Goal: Obtain resource: Download file/media

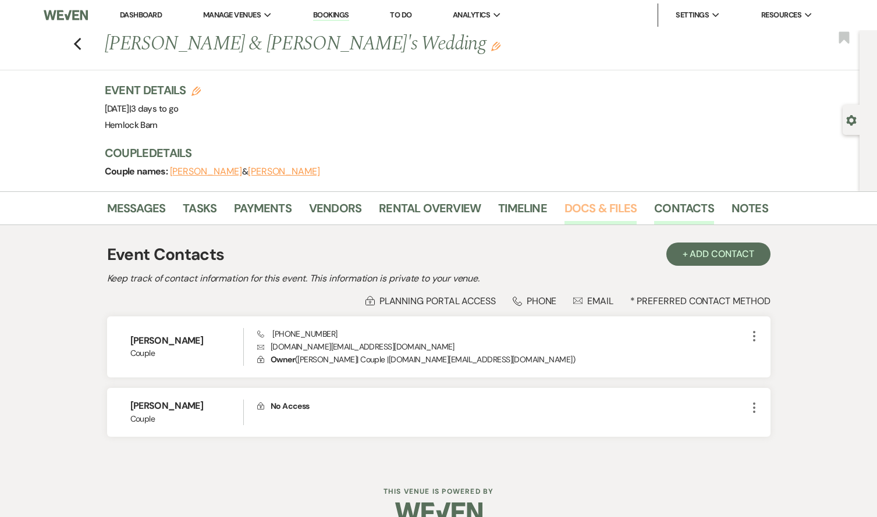
click at [608, 206] on link "Docs & Files" at bounding box center [600, 212] width 72 height 26
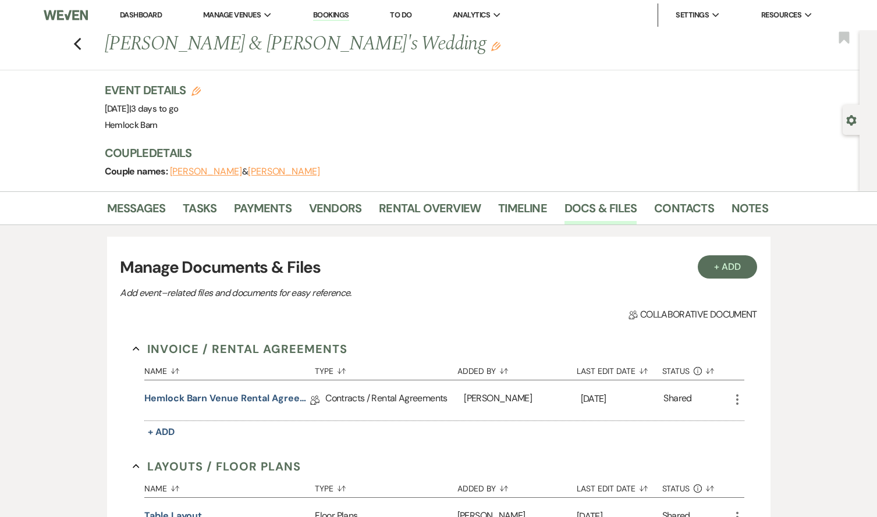
click at [133, 17] on link "Dashboard" at bounding box center [141, 15] width 42 height 10
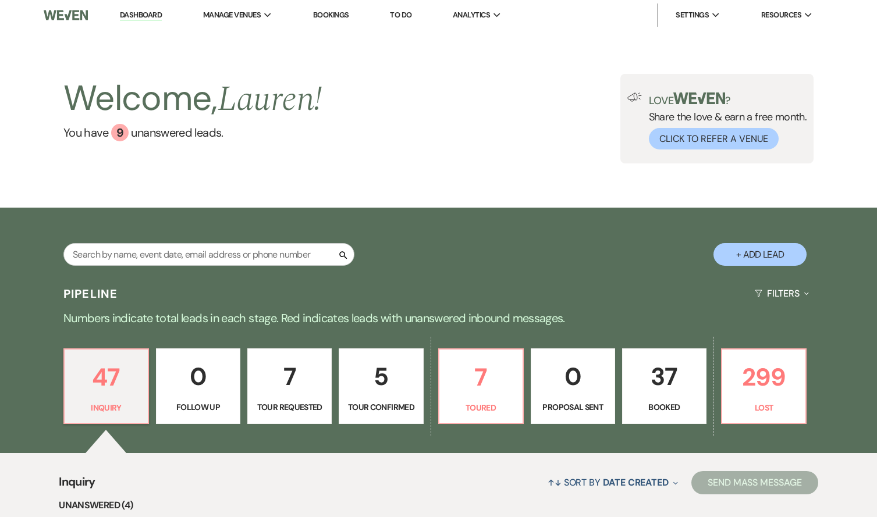
click at [665, 415] on link "37 Booked" at bounding box center [664, 386] width 84 height 76
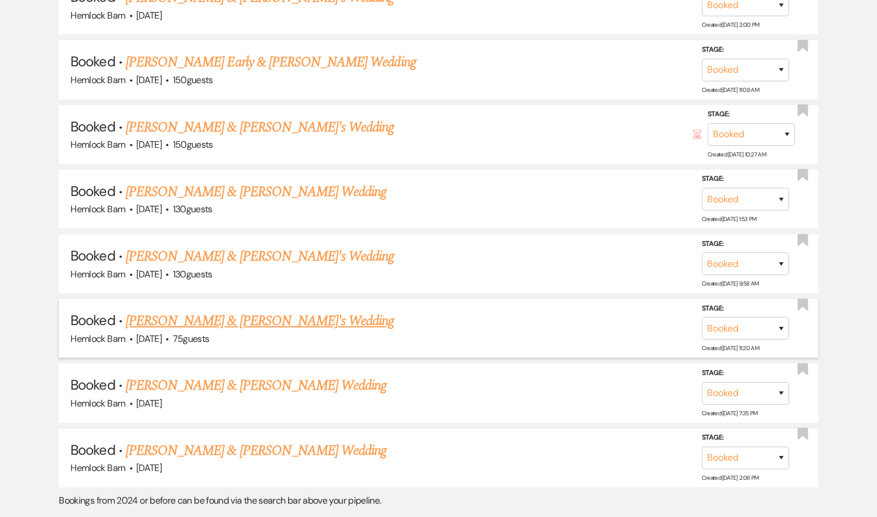
scroll to position [1519, 0]
click at [210, 440] on link "[PERSON_NAME] & [PERSON_NAME] Wedding" at bounding box center [256, 450] width 261 height 21
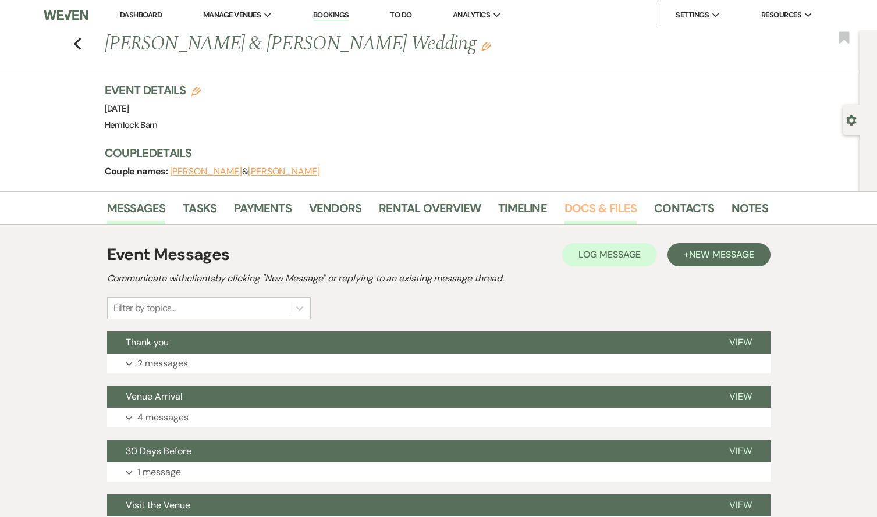
click at [599, 210] on link "Docs & Files" at bounding box center [600, 212] width 72 height 26
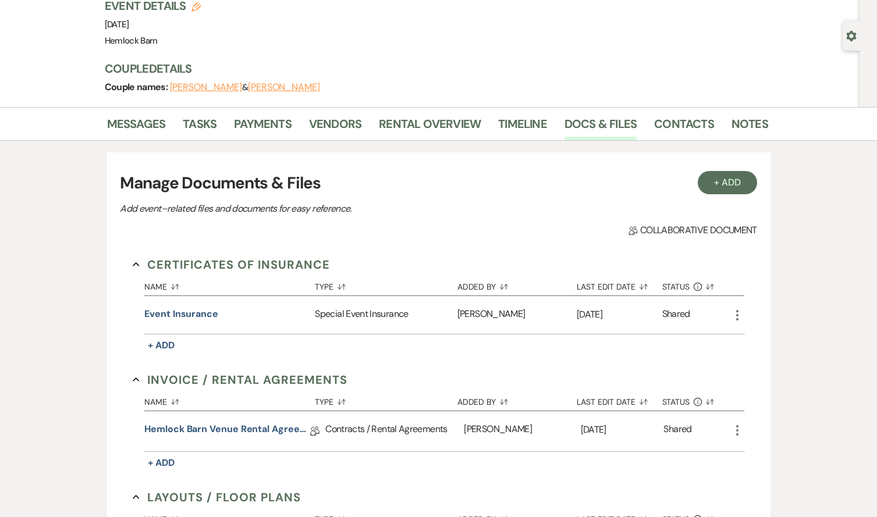
scroll to position [88, 0]
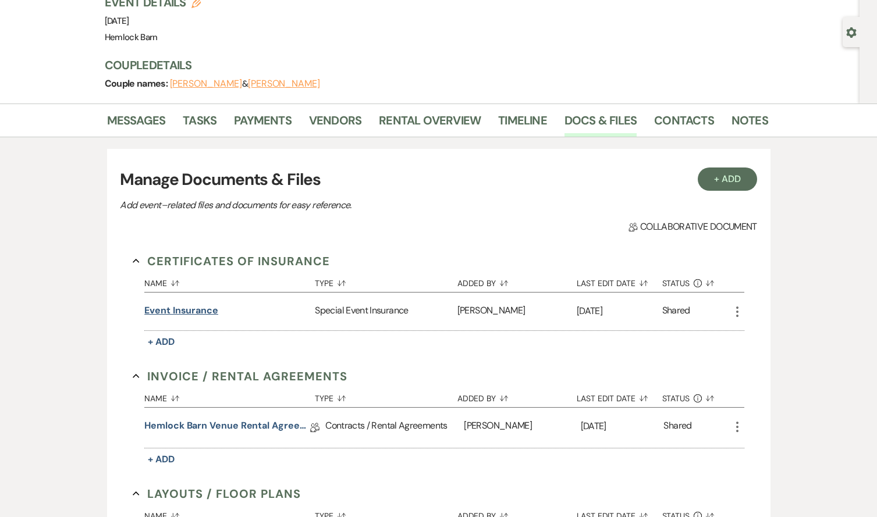
click at [203, 312] on button "Event Insurance" at bounding box center [181, 311] width 74 height 14
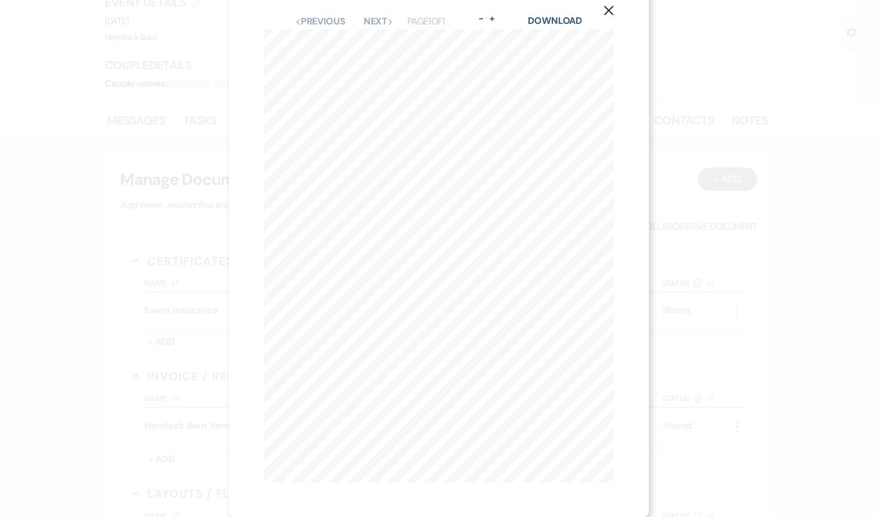
scroll to position [11, 0]
click at [551, 37] on div "Download" at bounding box center [555, 31] width 54 height 15
click at [554, 32] on link "Download" at bounding box center [555, 30] width 54 height 12
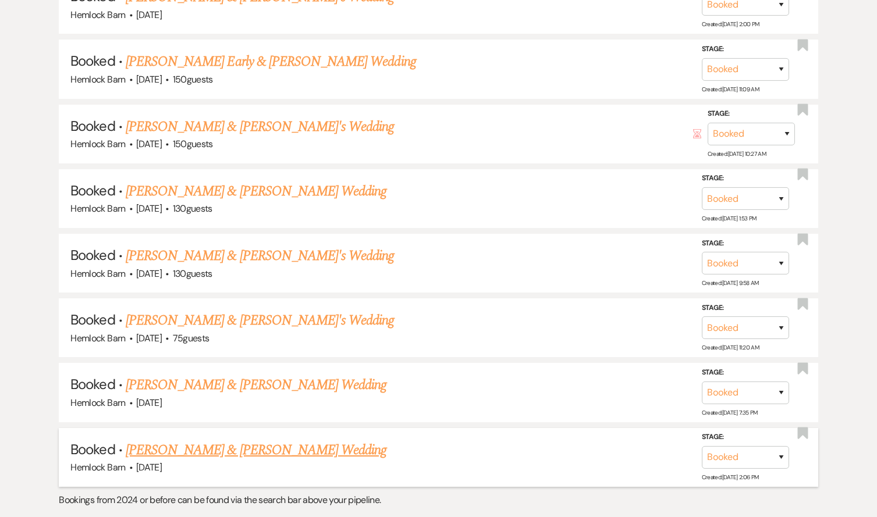
click at [204, 440] on link "[PERSON_NAME] & [PERSON_NAME] Wedding" at bounding box center [256, 450] width 261 height 21
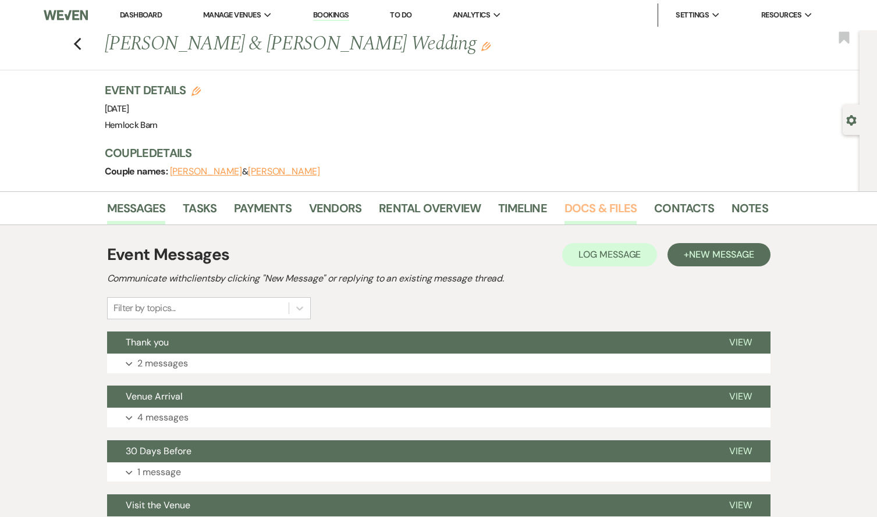
click at [586, 210] on link "Docs & Files" at bounding box center [600, 212] width 72 height 26
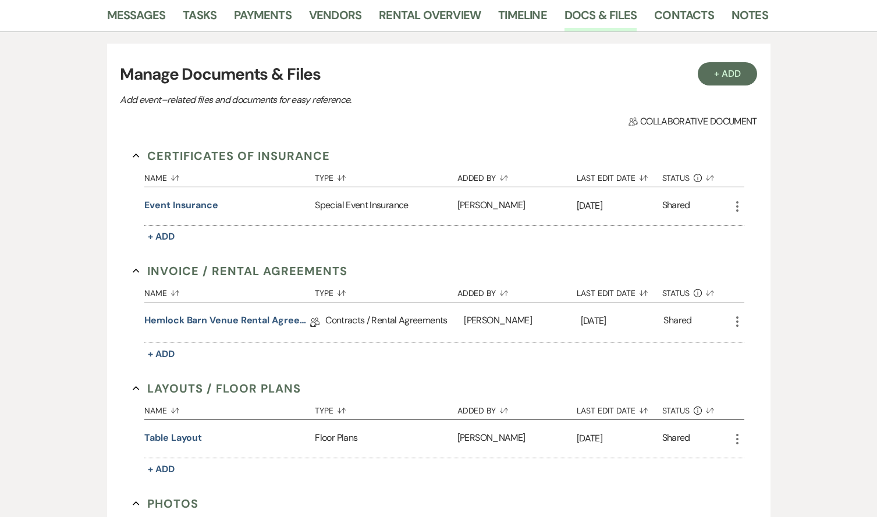
scroll to position [295, 0]
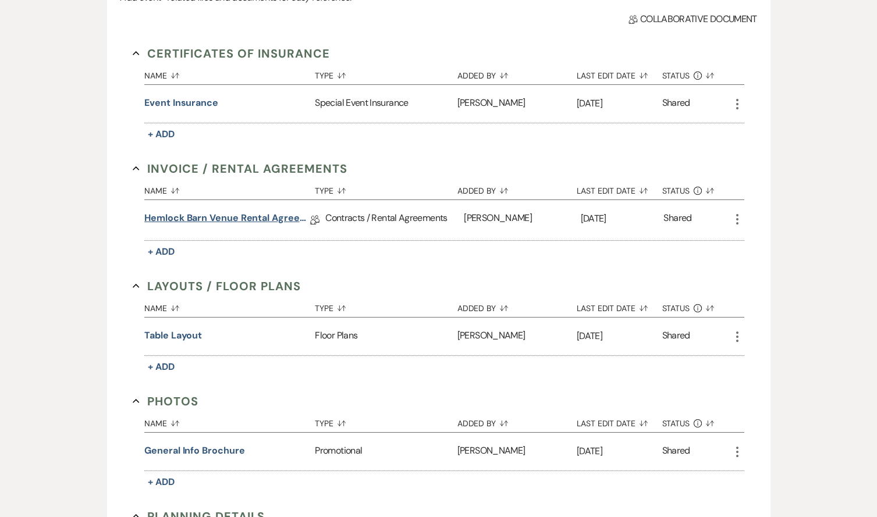
click at [263, 216] on link "Hemlock Barn Venue Rental Agreement" at bounding box center [227, 220] width 166 height 18
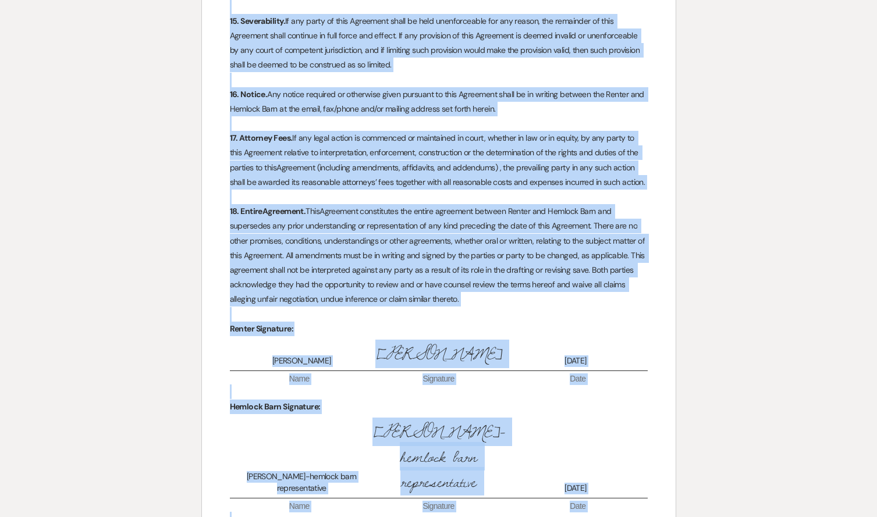
scroll to position [2907, 0]
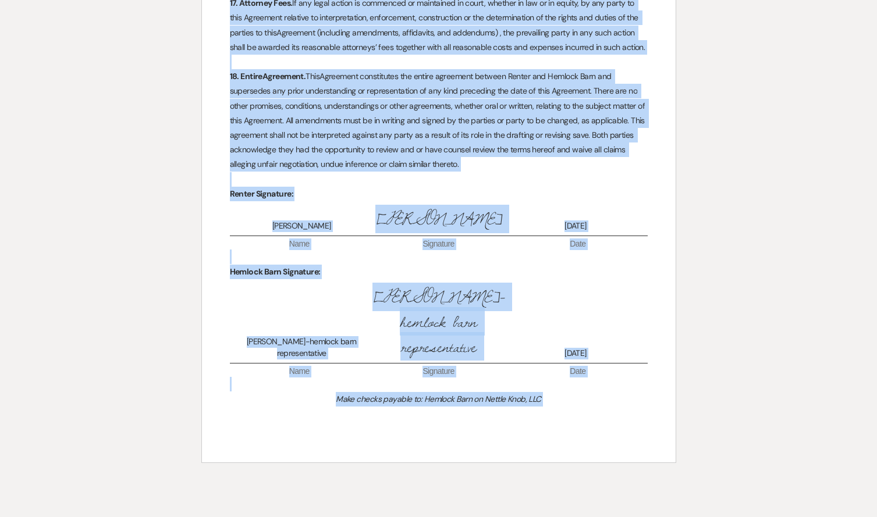
drag, startPoint x: 369, startPoint y: 192, endPoint x: 427, endPoint y: 545, distance: 357.8
copy div "Lorem Ipsumd Sitametco Adipisc Elit se Doeius Temp, INC 4264 Utlab Etdolo Magn …"
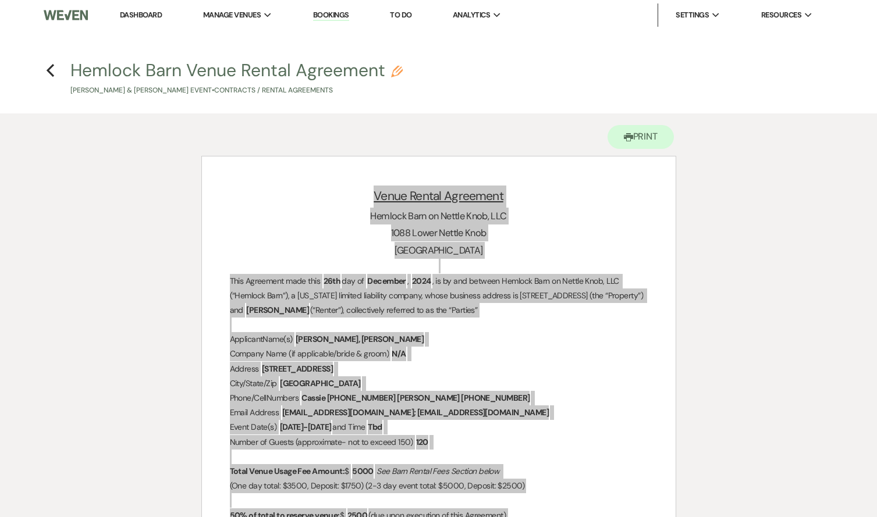
scroll to position [0, 0]
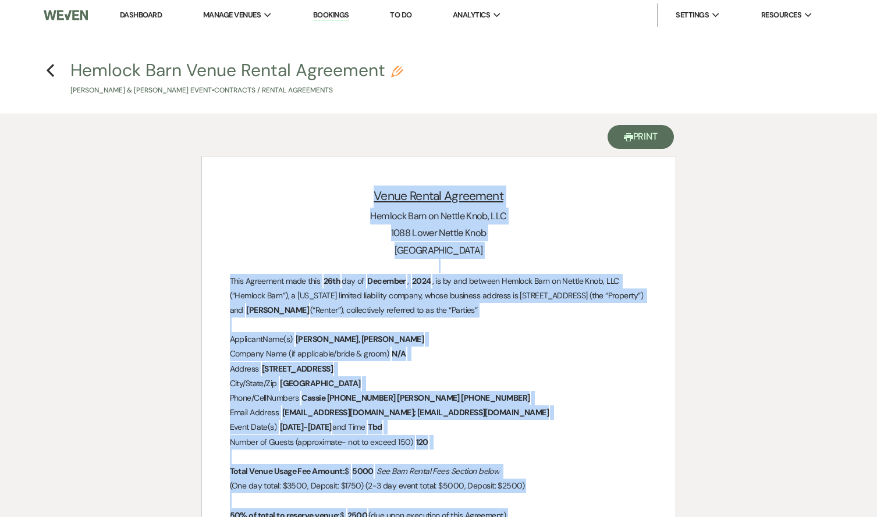
click at [639, 138] on button "Printer Print" at bounding box center [640, 137] width 67 height 24
click at [635, 131] on button "Printer Print" at bounding box center [640, 137] width 67 height 24
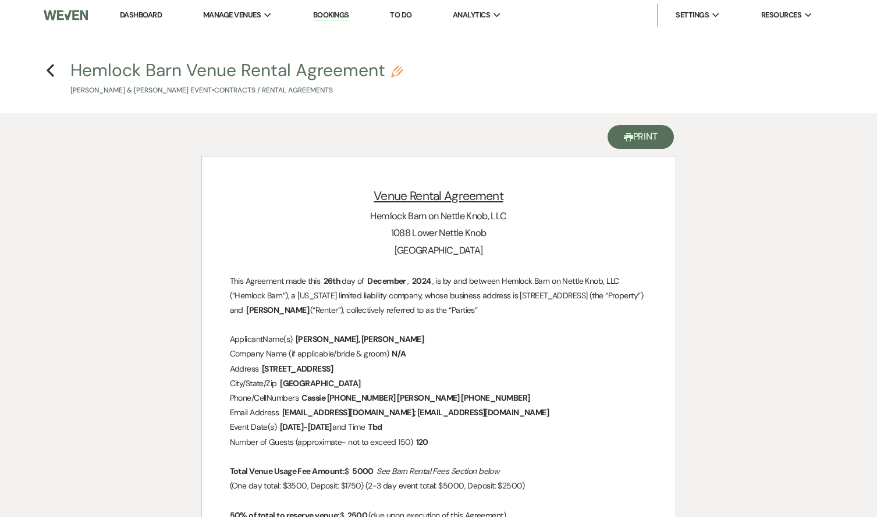
click at [631, 148] on button "Printer Print" at bounding box center [640, 137] width 67 height 24
click at [632, 142] on button "Printer Print" at bounding box center [640, 137] width 67 height 24
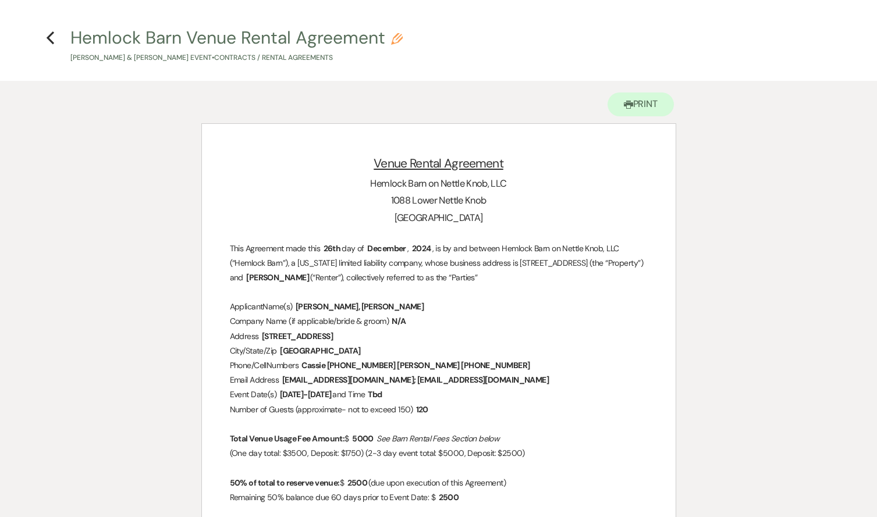
scroll to position [37, 0]
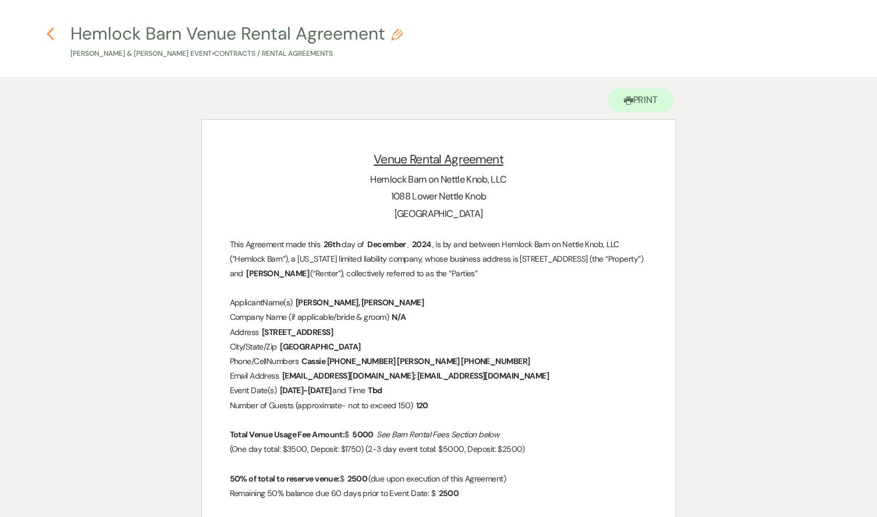
click at [53, 35] on icon "Previous" at bounding box center [50, 34] width 9 height 14
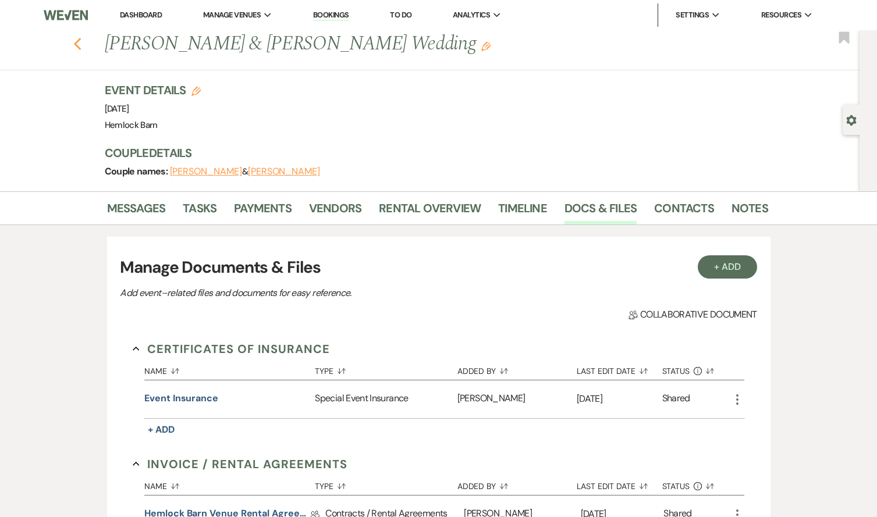
click at [74, 44] on use "button" at bounding box center [77, 44] width 8 height 13
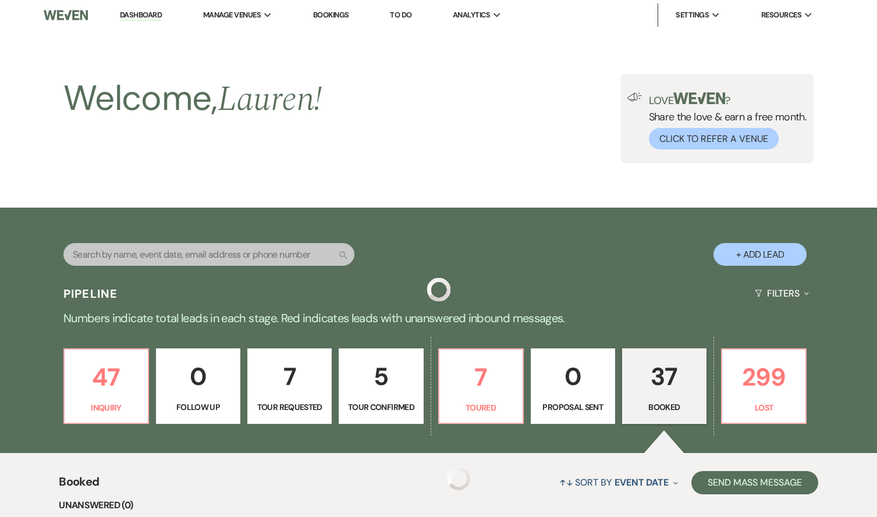
scroll to position [1519, 0]
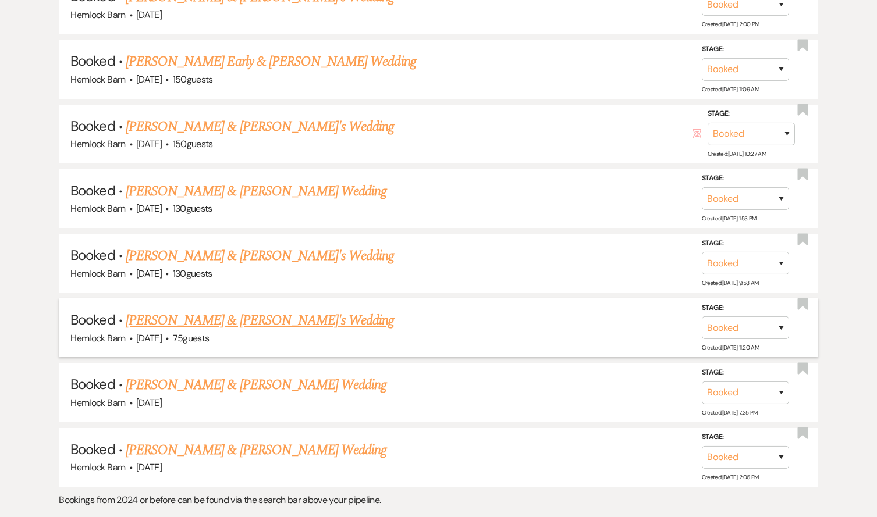
click at [198, 310] on link "[PERSON_NAME] & [PERSON_NAME]'s Wedding" at bounding box center [260, 320] width 269 height 21
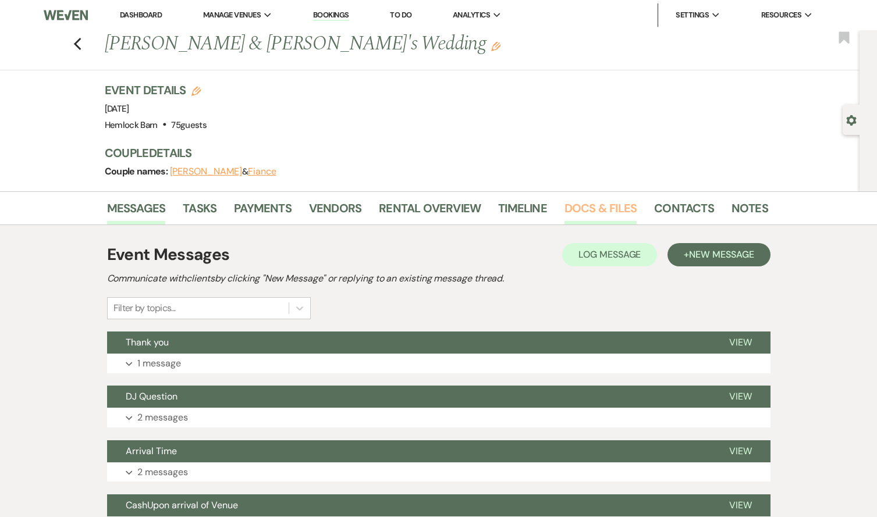
click at [581, 208] on link "Docs & Files" at bounding box center [600, 212] width 72 height 26
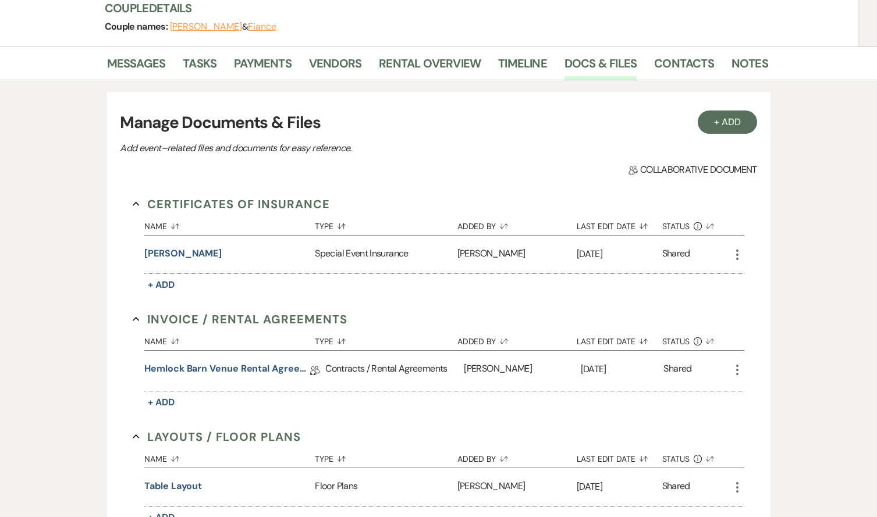
scroll to position [145, 0]
click at [162, 250] on button "[PERSON_NAME]" at bounding box center [182, 253] width 77 height 14
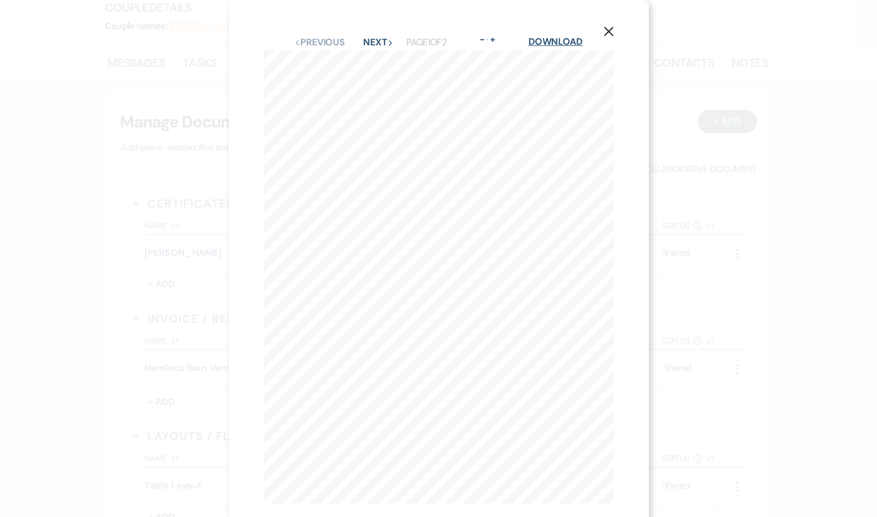
click at [554, 43] on link "Download" at bounding box center [555, 41] width 54 height 12
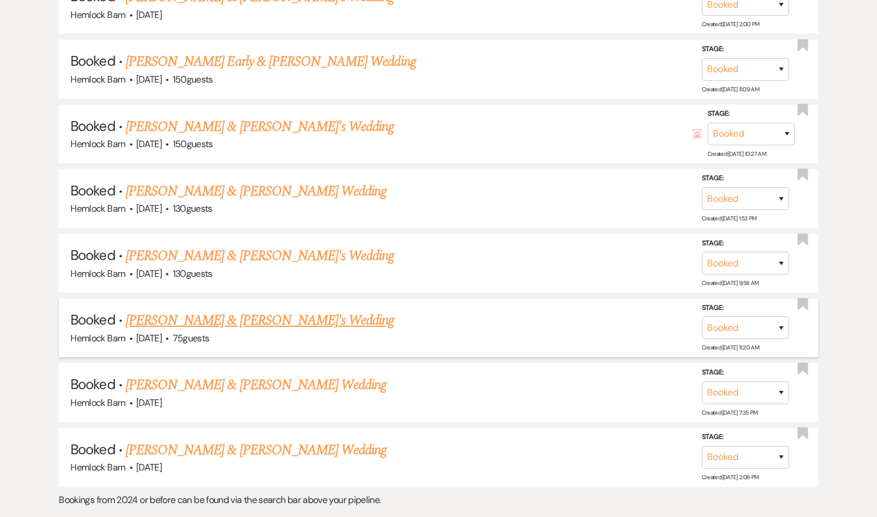
click at [238, 310] on link "[PERSON_NAME] & [PERSON_NAME]'s Wedding" at bounding box center [260, 320] width 269 height 21
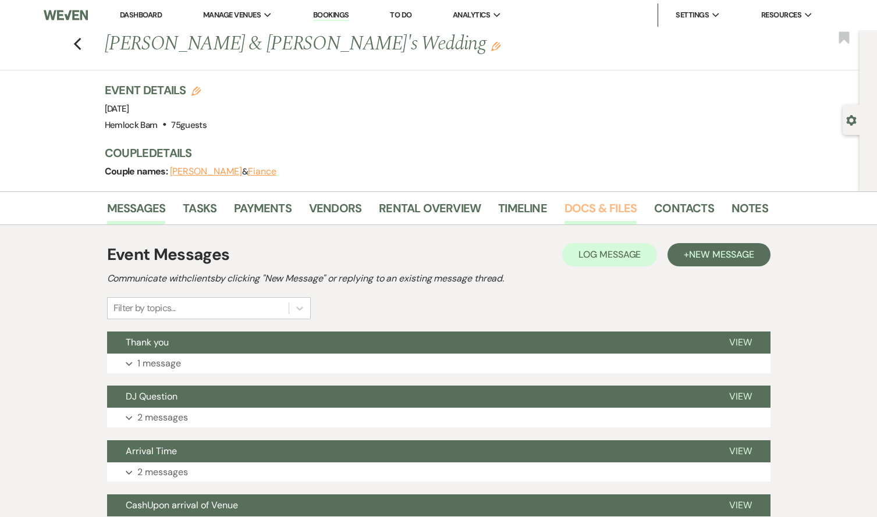
click at [571, 212] on link "Docs & Files" at bounding box center [600, 212] width 72 height 26
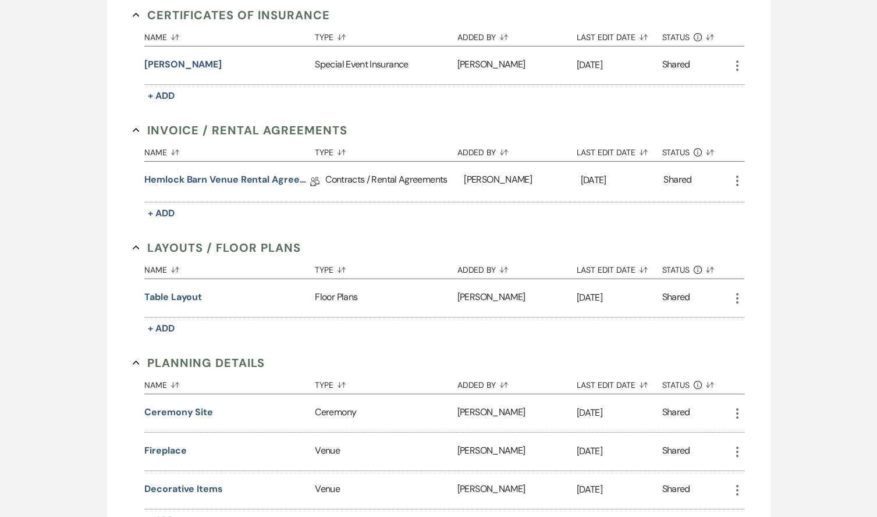
scroll to position [343, 0]
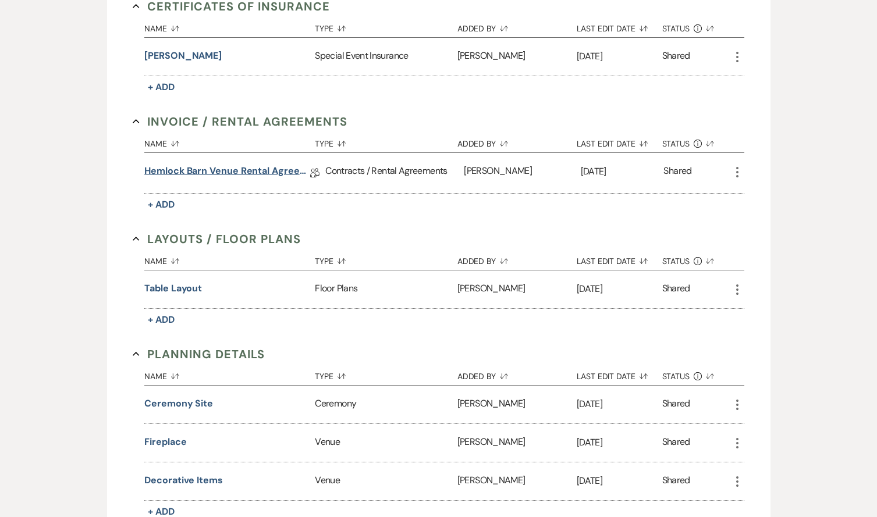
click at [261, 168] on link "Hemlock Barn Venue Rental Agreement" at bounding box center [227, 173] width 166 height 18
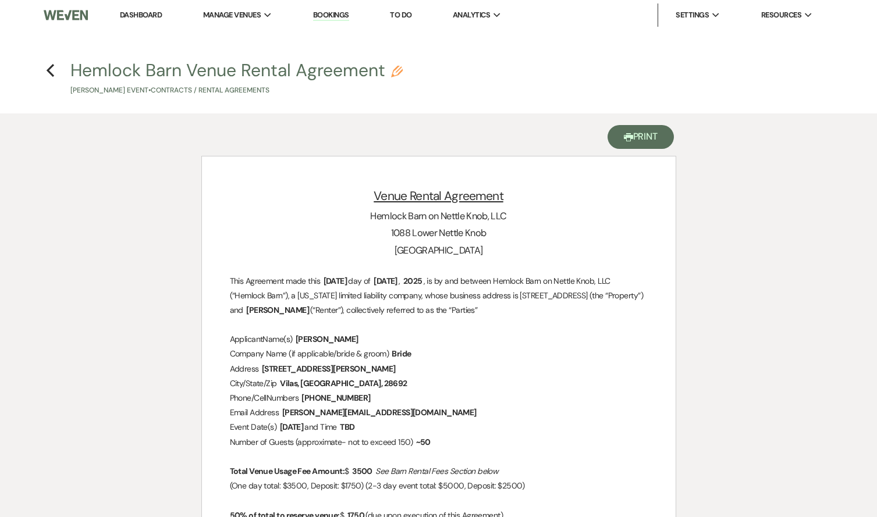
click at [639, 135] on button "Printer Print" at bounding box center [640, 137] width 67 height 24
click at [639, 141] on button "Printer Print" at bounding box center [640, 137] width 67 height 24
click at [648, 136] on button "Printer Print" at bounding box center [640, 137] width 67 height 24
click at [55, 72] on h4 "Previous Hemlock Barn Venue Rental Agreement Pencil [PERSON_NAME] Event • Contr…" at bounding box center [439, 77] width 838 height 38
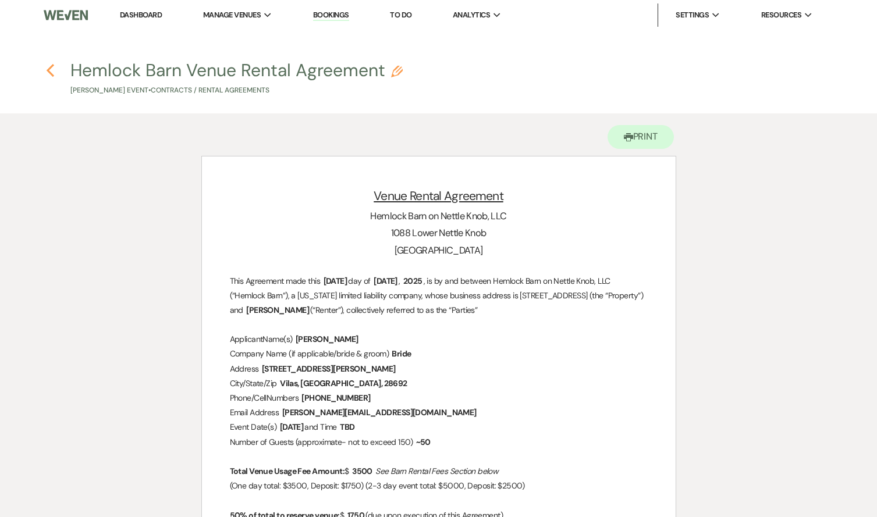
click at [47, 72] on icon "Previous" at bounding box center [50, 70] width 9 height 14
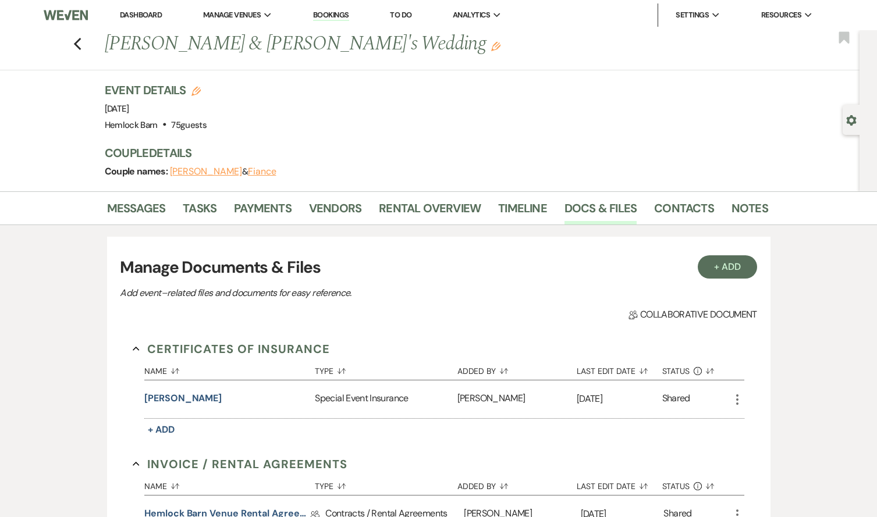
click at [149, 17] on link "Dashboard" at bounding box center [141, 15] width 42 height 10
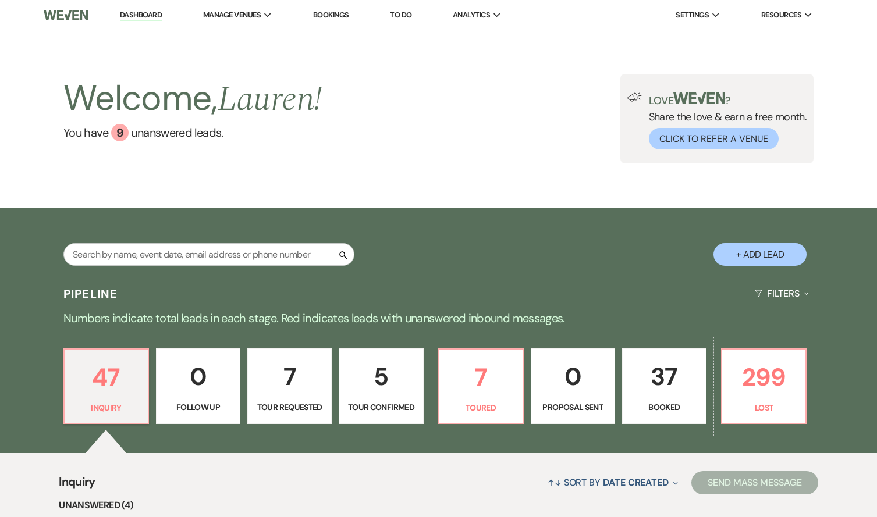
click at [680, 383] on p "37" at bounding box center [663, 376] width 69 height 39
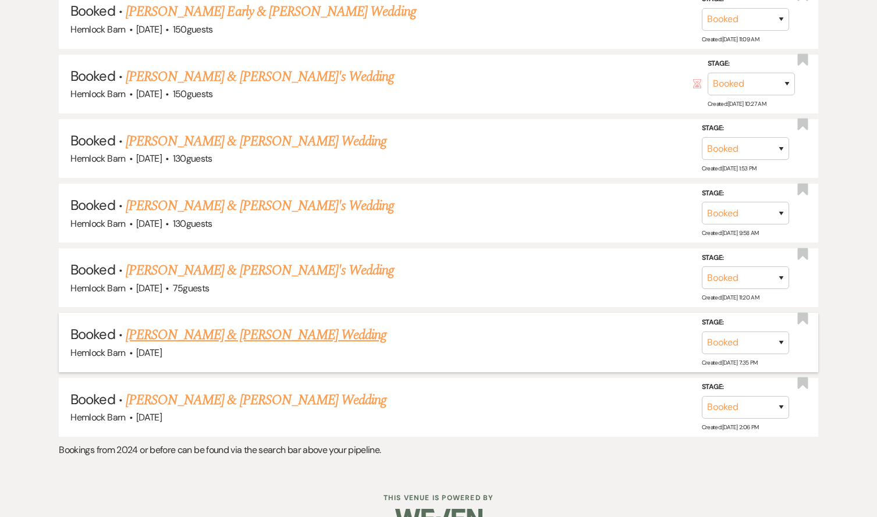
scroll to position [1569, 0]
click at [262, 196] on link "[PERSON_NAME] & [PERSON_NAME]'s Wedding" at bounding box center [260, 206] width 269 height 21
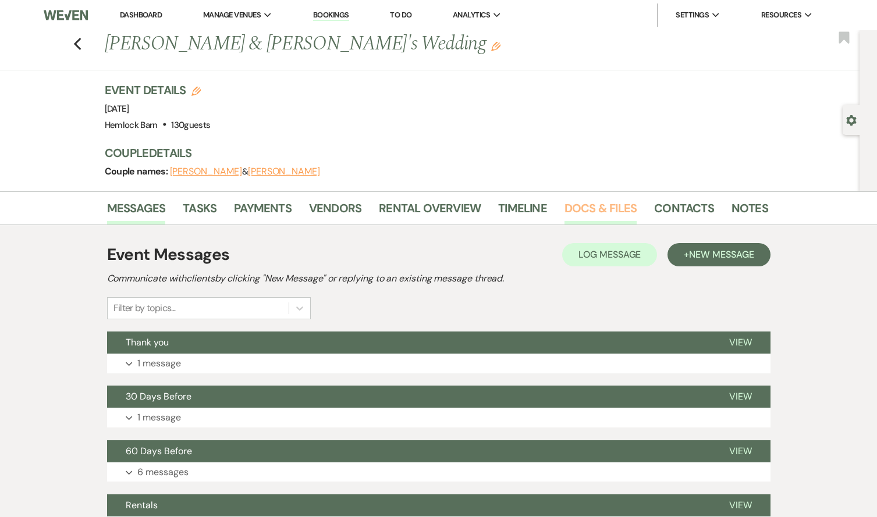
click at [586, 209] on link "Docs & Files" at bounding box center [600, 212] width 72 height 26
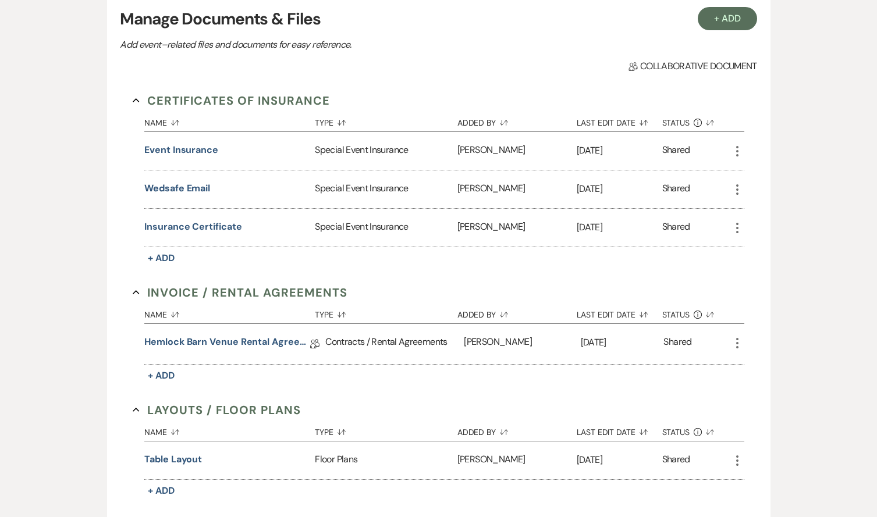
scroll to position [257, 0]
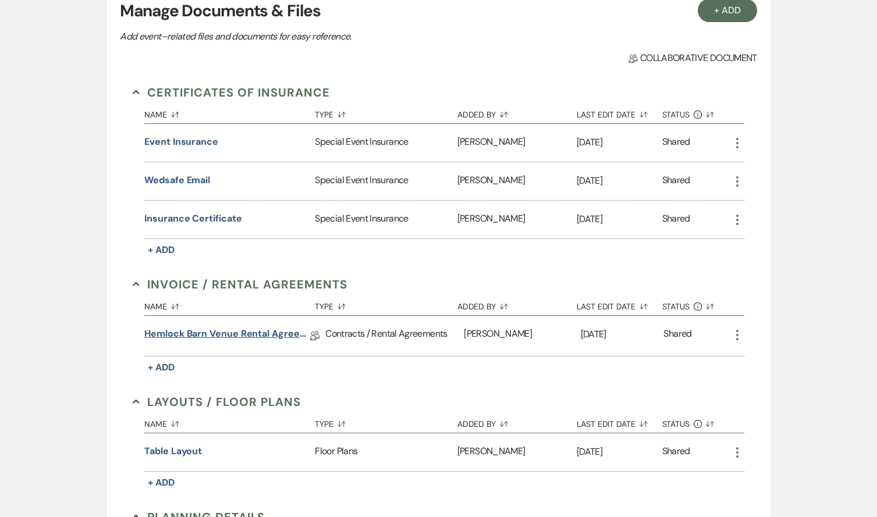
click at [240, 332] on link "Hemlock Barn Venue Rental Agreement" at bounding box center [227, 336] width 166 height 18
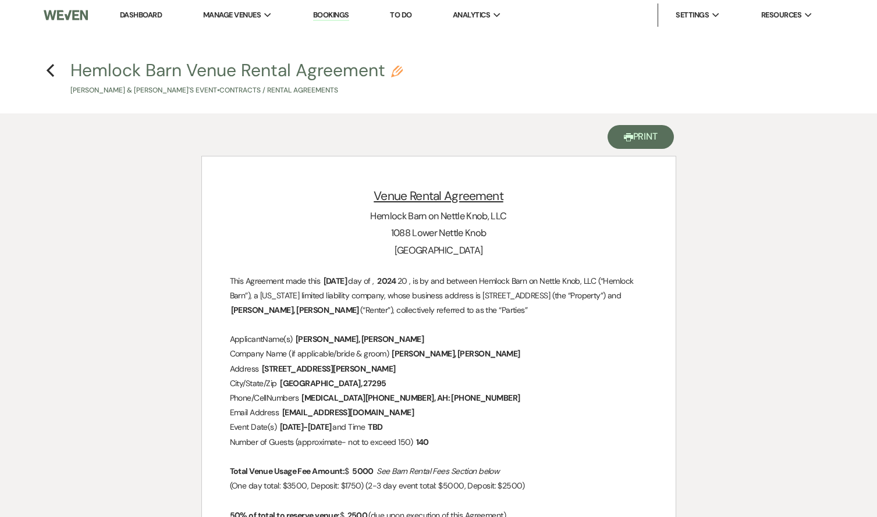
click at [642, 136] on button "Printer Print" at bounding box center [640, 137] width 67 height 24
click at [54, 67] on icon "Previous" at bounding box center [50, 70] width 9 height 14
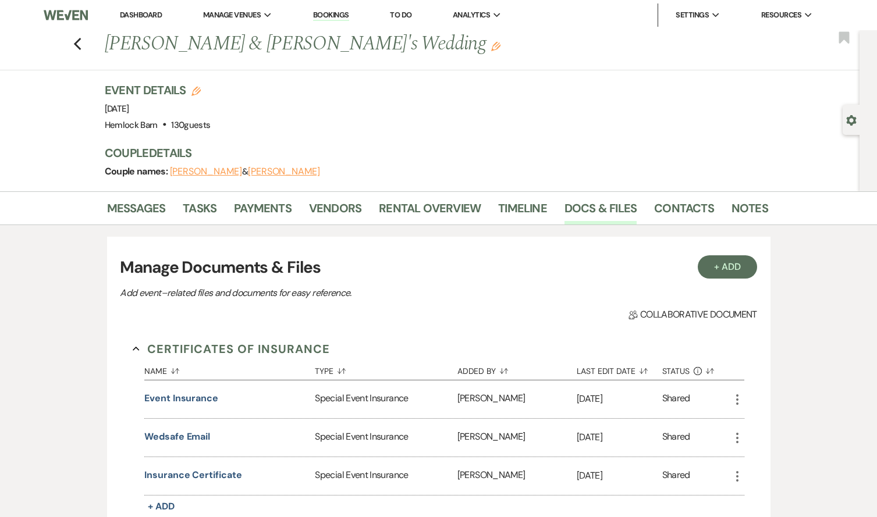
scroll to position [257, 0]
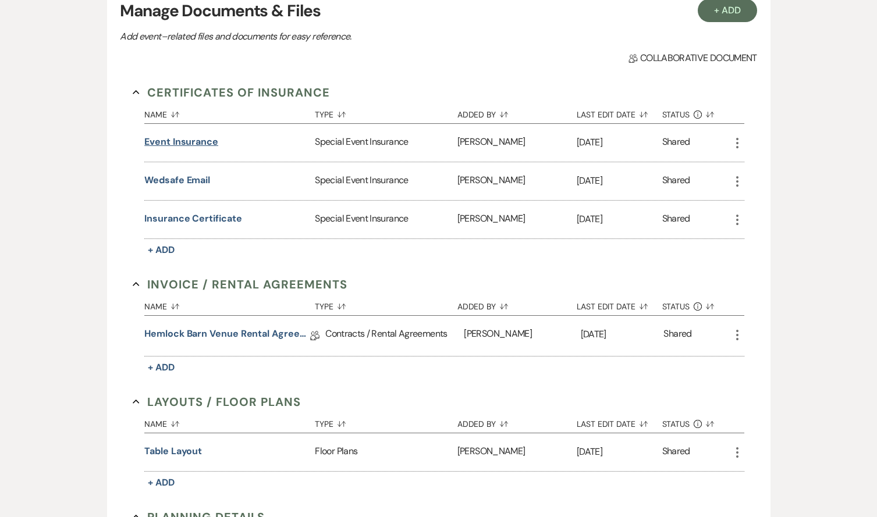
click at [195, 137] on button "Event Insurance" at bounding box center [181, 142] width 74 height 14
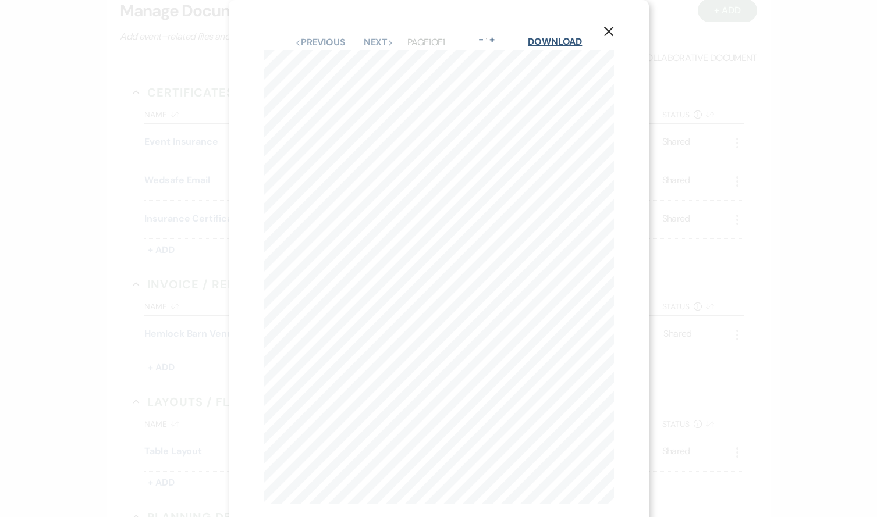
click at [547, 41] on link "Download" at bounding box center [555, 41] width 54 height 12
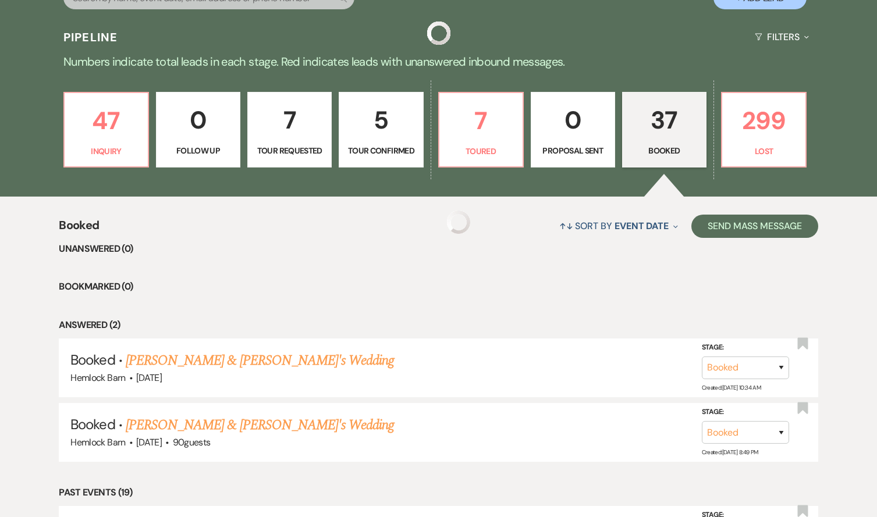
scroll to position [1534, 0]
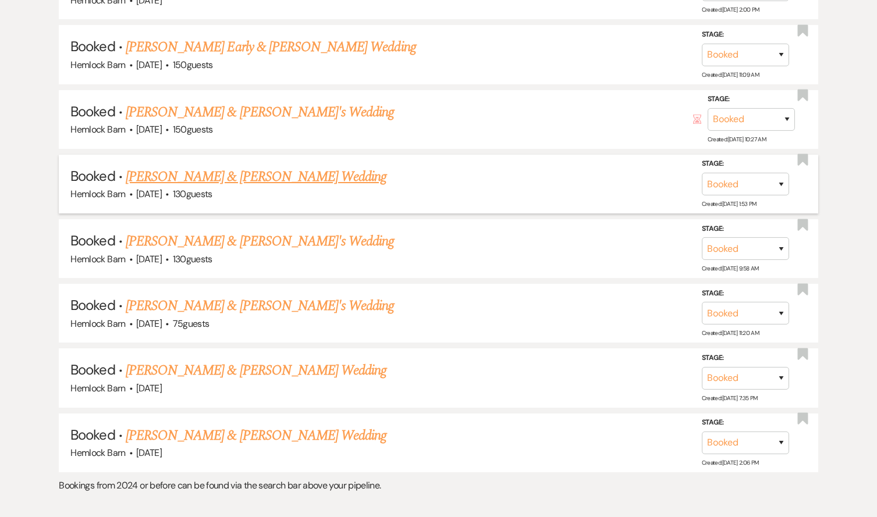
click at [203, 166] on link "[PERSON_NAME] & [PERSON_NAME] Wedding" at bounding box center [256, 176] width 261 height 21
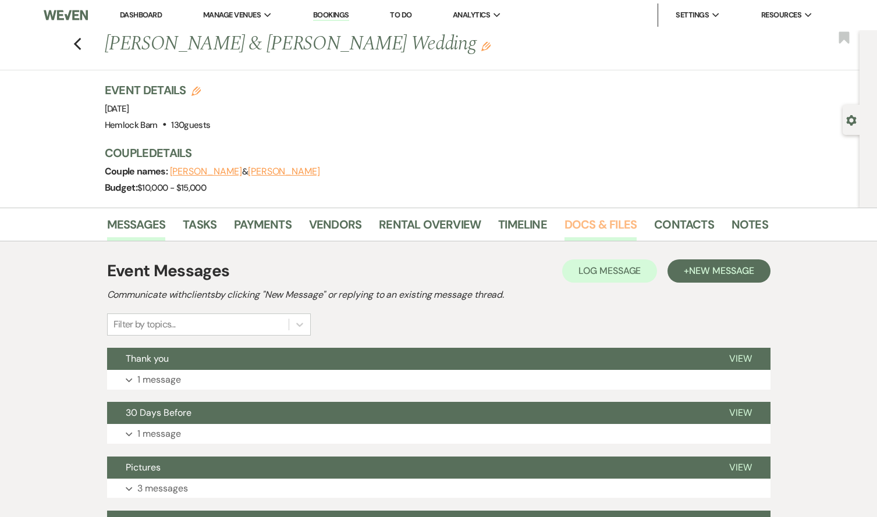
click at [582, 227] on link "Docs & Files" at bounding box center [600, 228] width 72 height 26
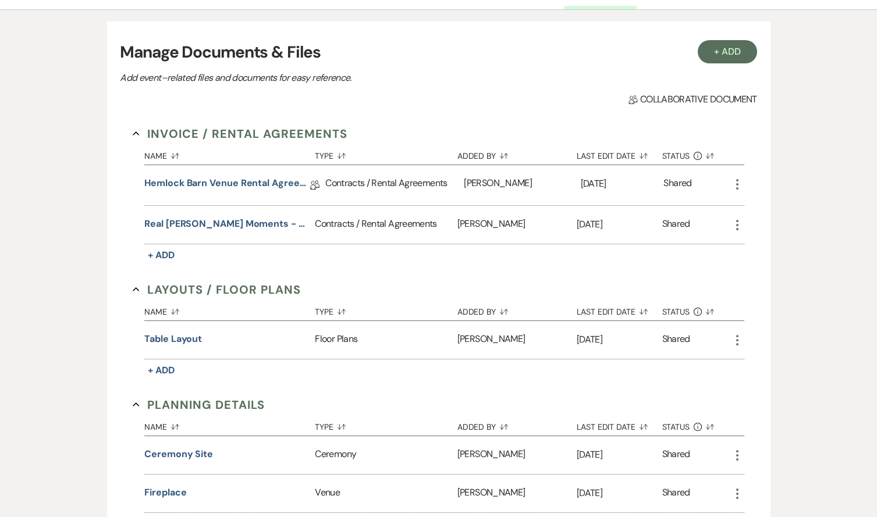
scroll to position [230, 0]
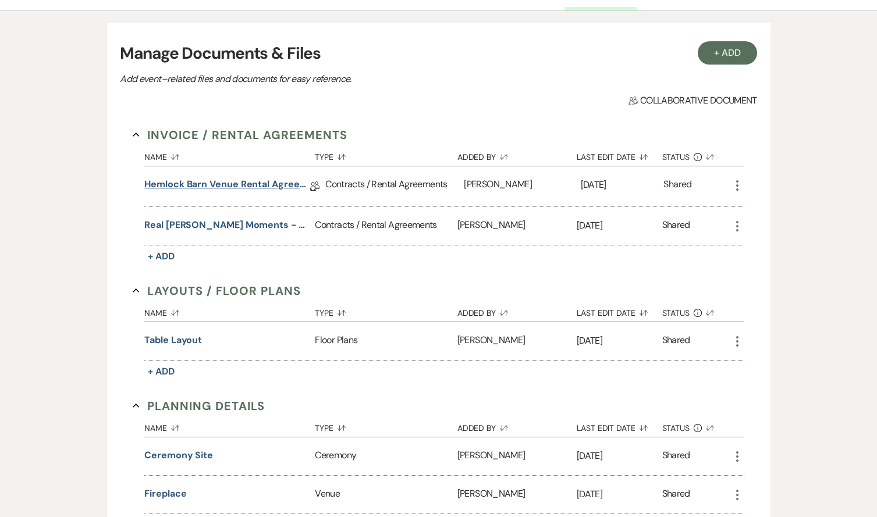
click at [248, 181] on link "Hemlock Barn Venue Rental Agreement" at bounding box center [227, 186] width 166 height 18
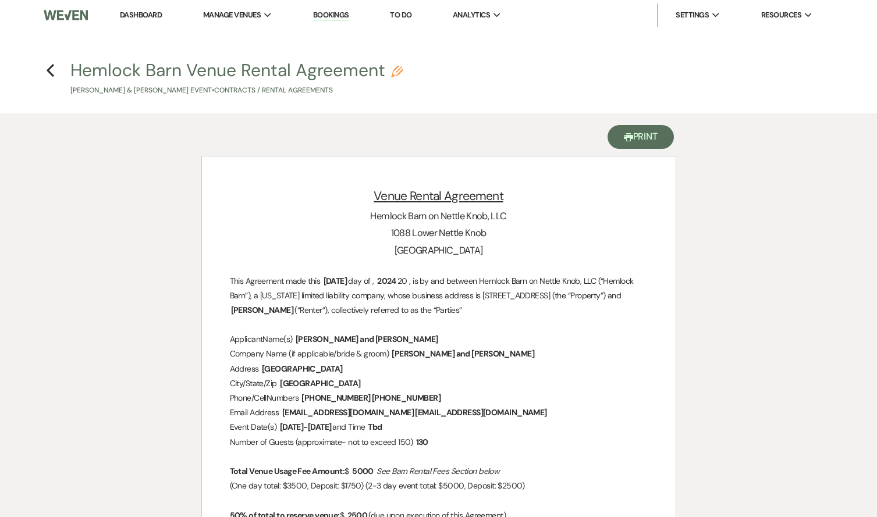
click at [652, 135] on button "Printer Print" at bounding box center [640, 137] width 67 height 24
click at [46, 76] on icon "Previous" at bounding box center [50, 70] width 9 height 14
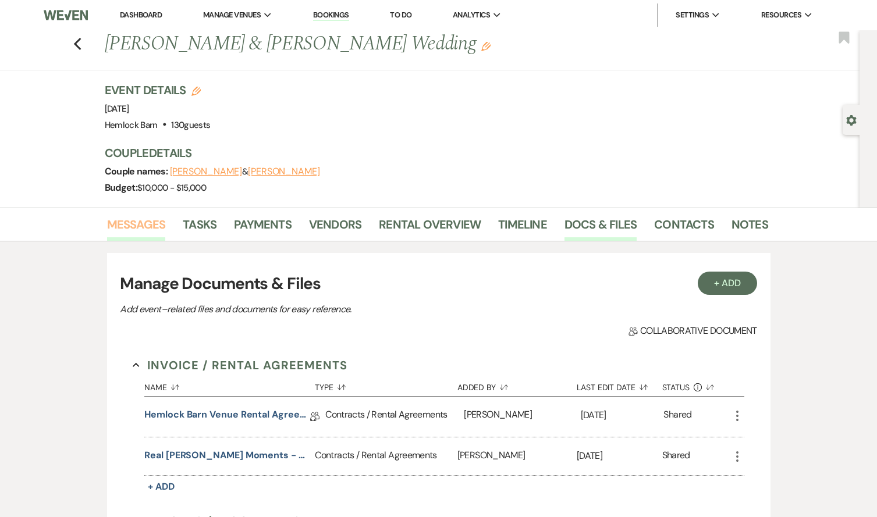
click at [148, 229] on link "Messages" at bounding box center [136, 228] width 59 height 26
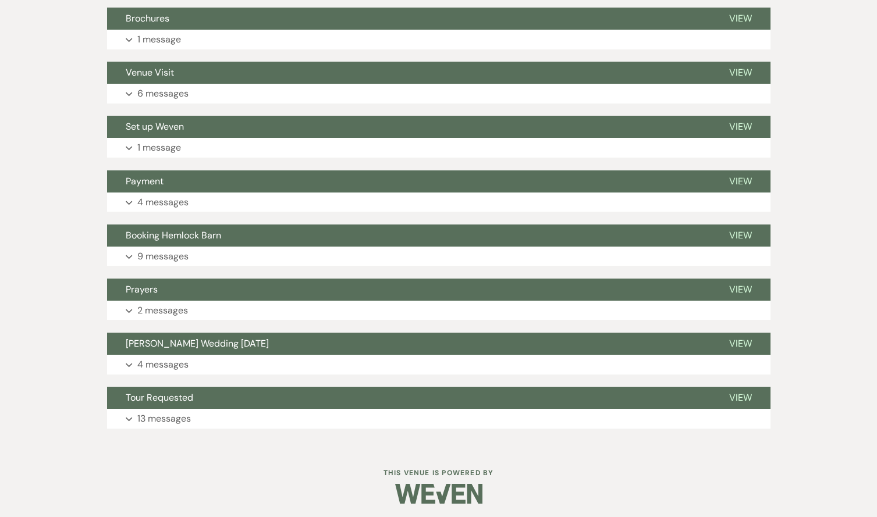
scroll to position [556, 0]
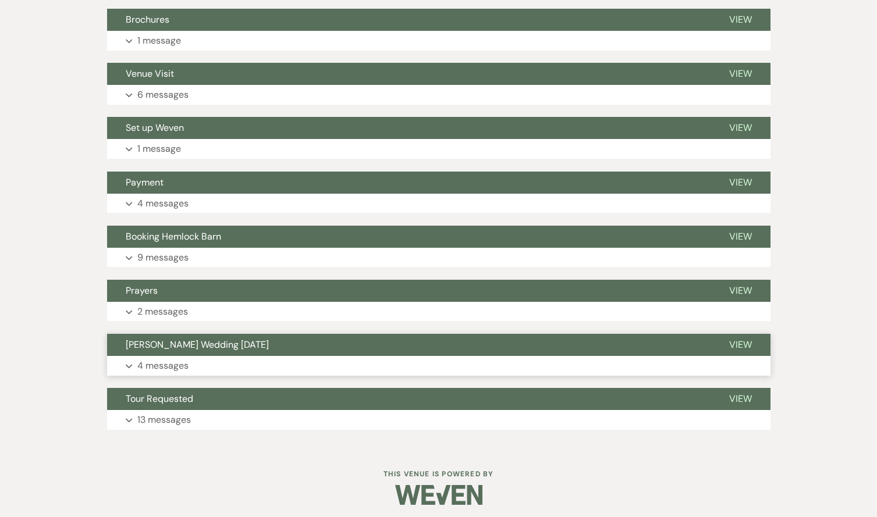
click at [173, 364] on p "4 messages" at bounding box center [162, 365] width 51 height 15
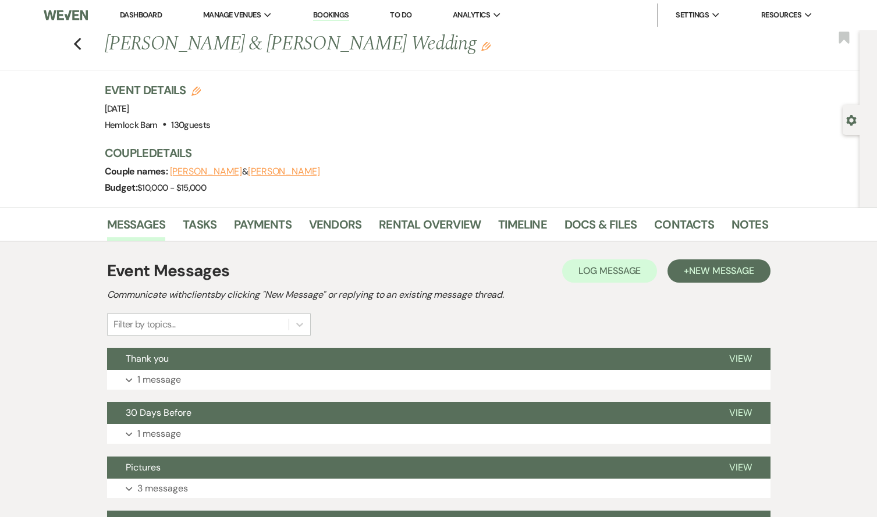
scroll to position [0, 0]
click at [76, 41] on icon "Previous" at bounding box center [77, 44] width 9 height 14
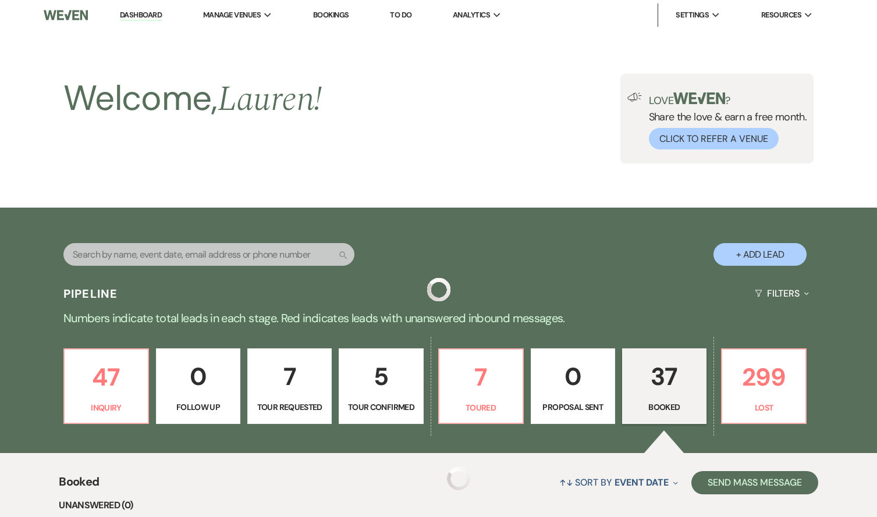
scroll to position [1534, 0]
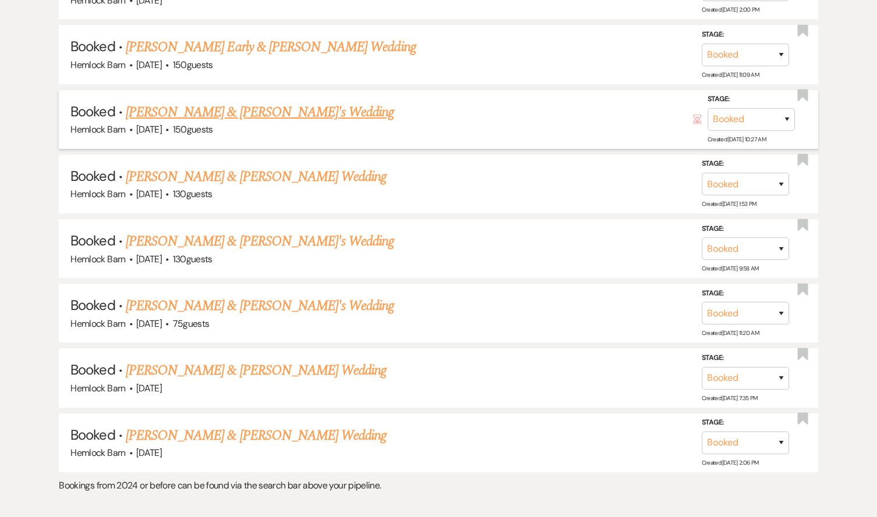
click at [199, 102] on link "[PERSON_NAME] & [PERSON_NAME]'s Wedding" at bounding box center [260, 112] width 269 height 21
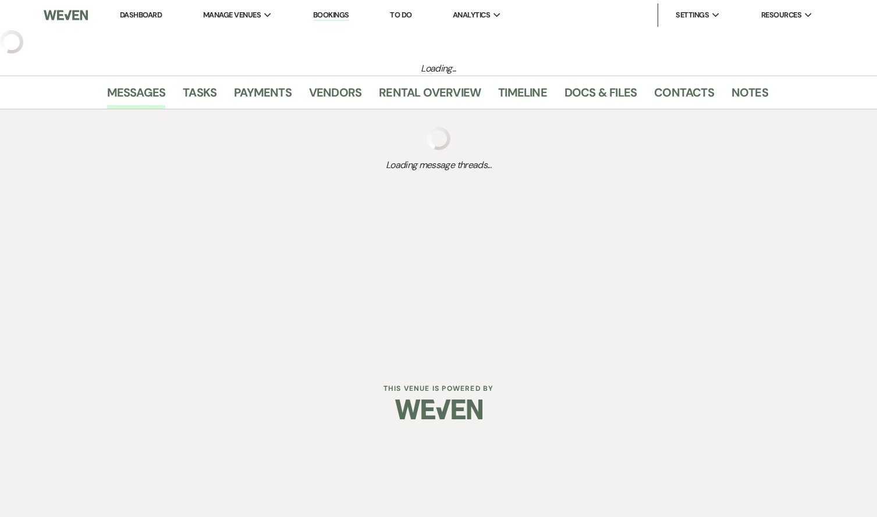
select select "5"
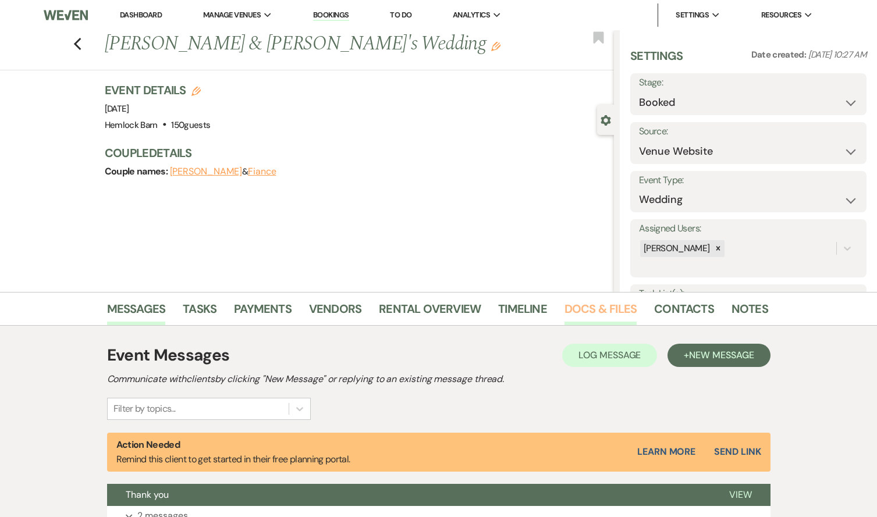
click at [593, 303] on link "Docs & Files" at bounding box center [600, 313] width 72 height 26
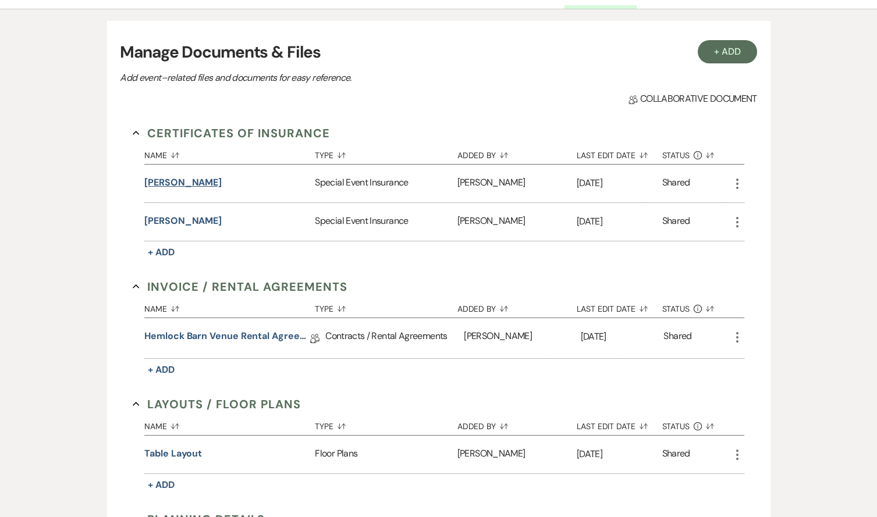
scroll to position [321, 0]
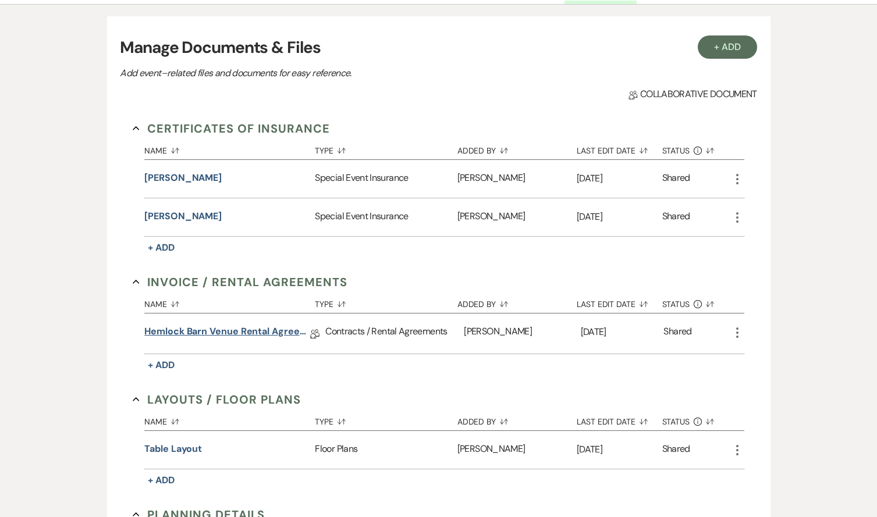
click at [210, 327] on link "Hemlock Barn Venue Rental Agreement" at bounding box center [227, 334] width 166 height 18
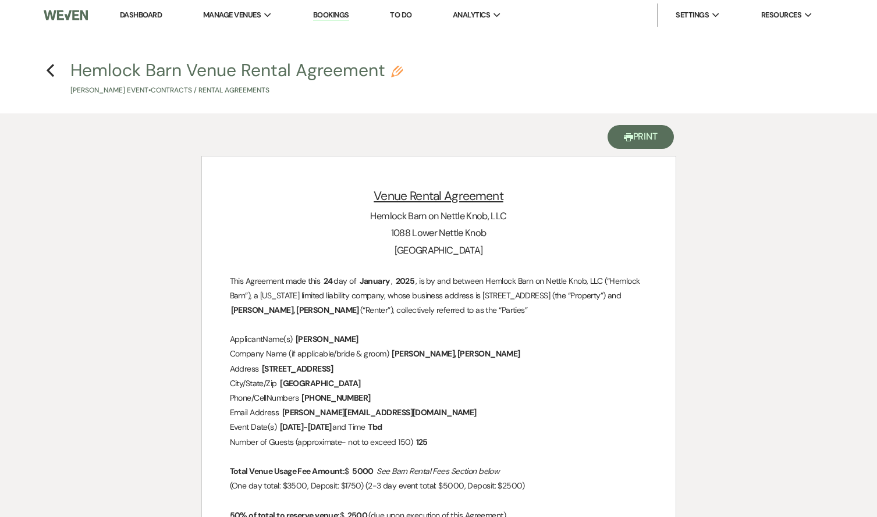
click at [649, 146] on button "Printer Print" at bounding box center [640, 137] width 67 height 24
click at [651, 140] on button "Printer Print" at bounding box center [640, 137] width 67 height 24
click at [48, 73] on icon "Previous" at bounding box center [50, 70] width 9 height 14
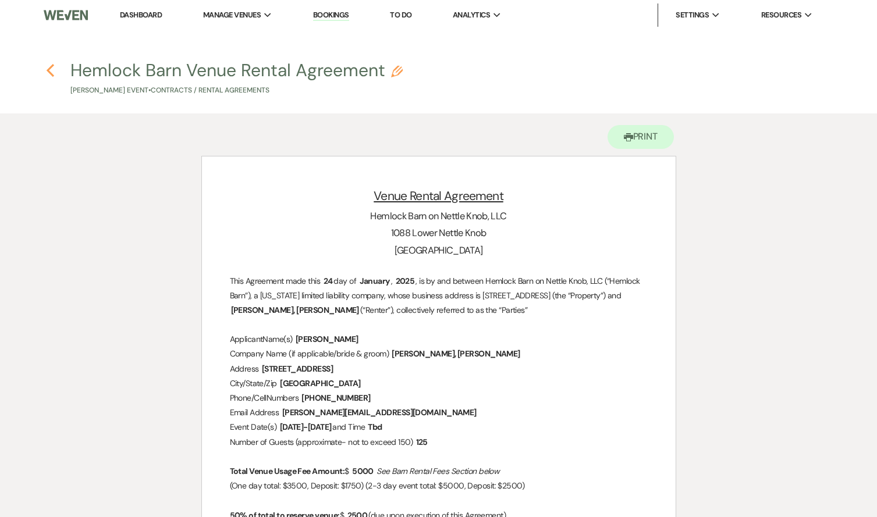
select select "5"
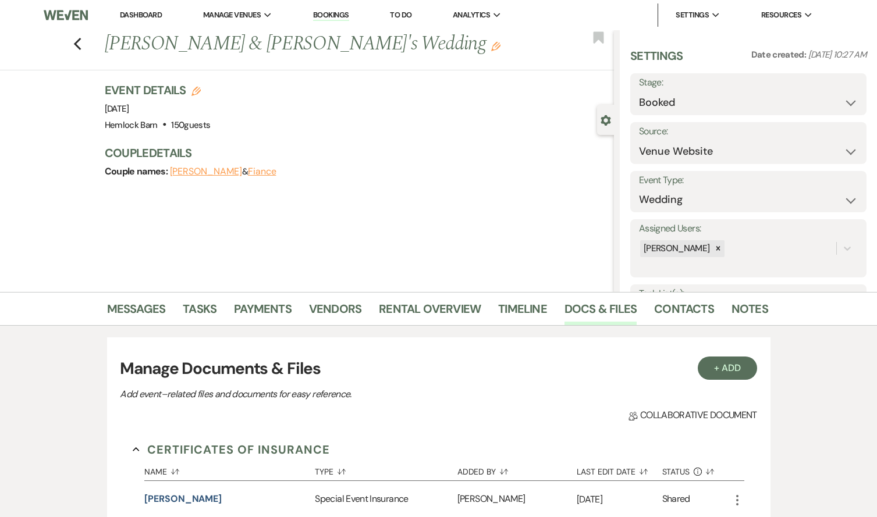
scroll to position [321, 0]
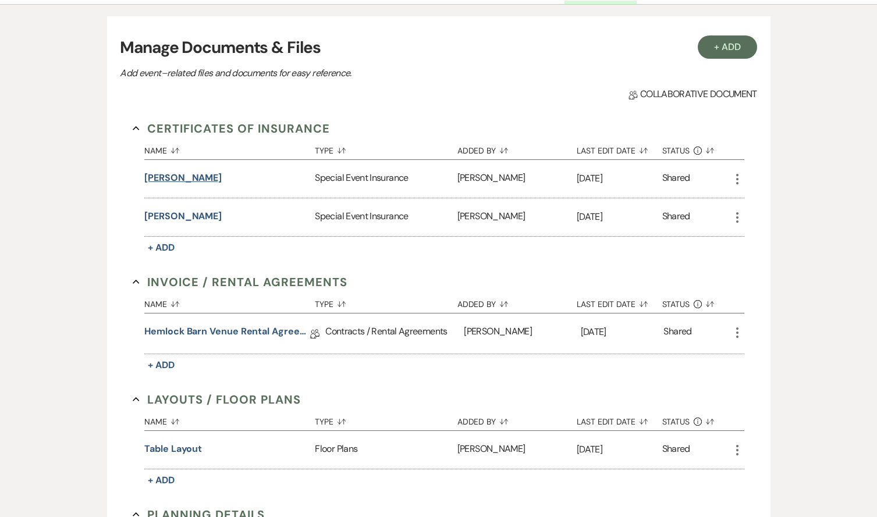
click at [218, 173] on button "[PERSON_NAME]" at bounding box center [182, 178] width 77 height 14
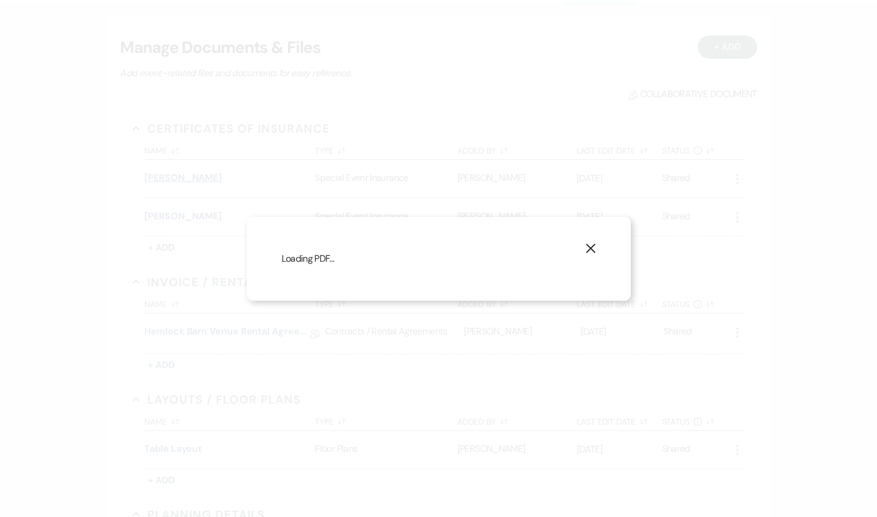
click at [218, 173] on div "X Loading PDF…" at bounding box center [438, 258] width 877 height 517
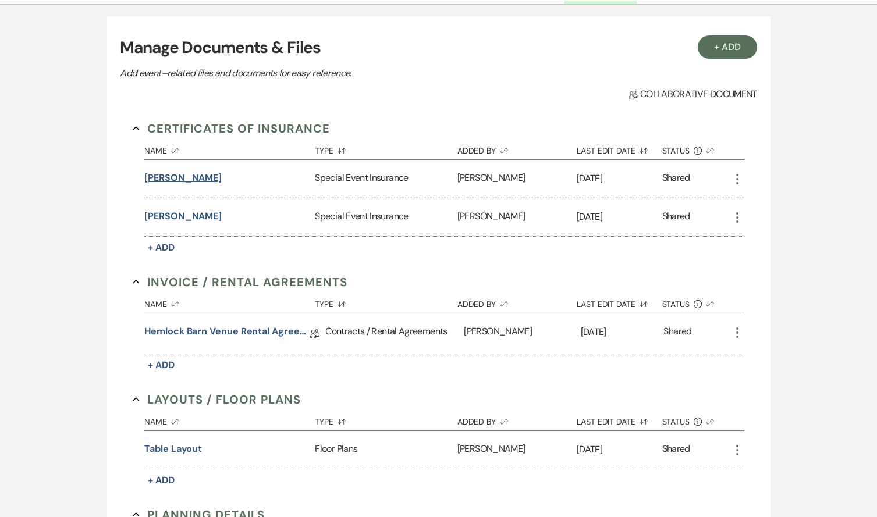
click at [215, 180] on button "[PERSON_NAME]" at bounding box center [182, 178] width 77 height 14
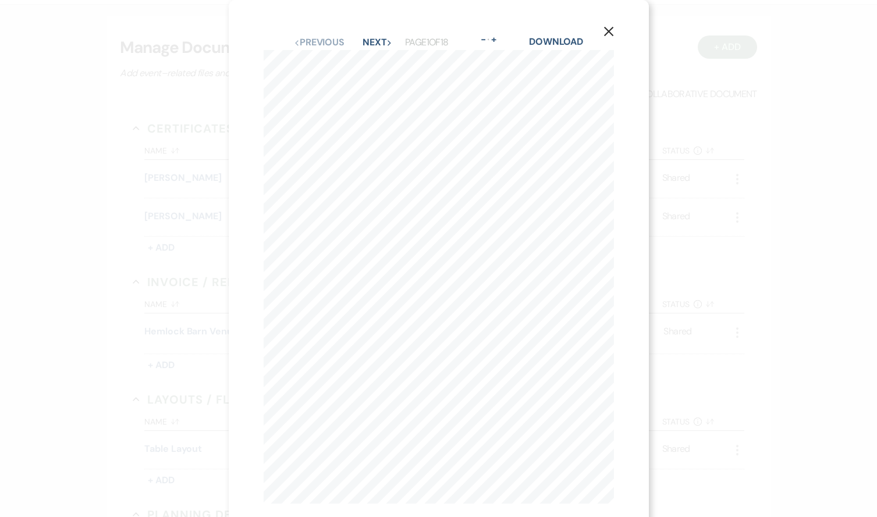
scroll to position [0, 0]
click at [611, 35] on icon "X" at bounding box center [608, 31] width 10 height 10
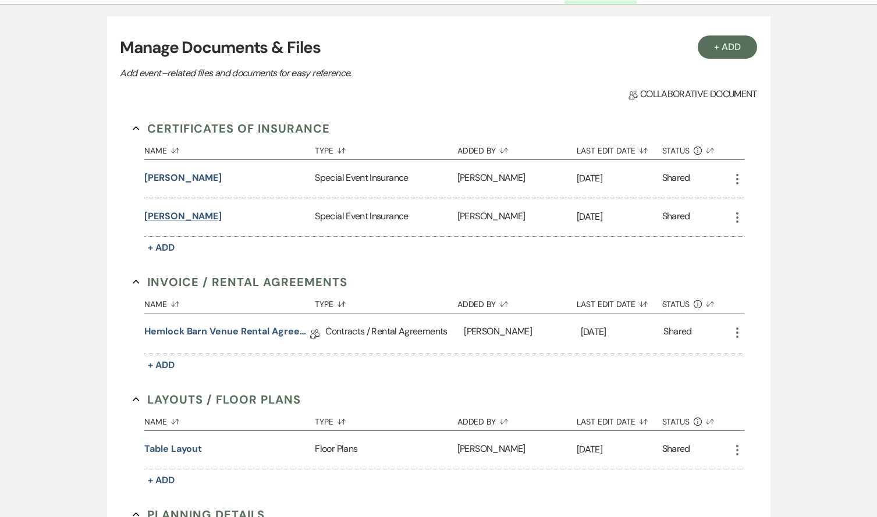
click at [208, 214] on button "[PERSON_NAME]" at bounding box center [182, 216] width 77 height 14
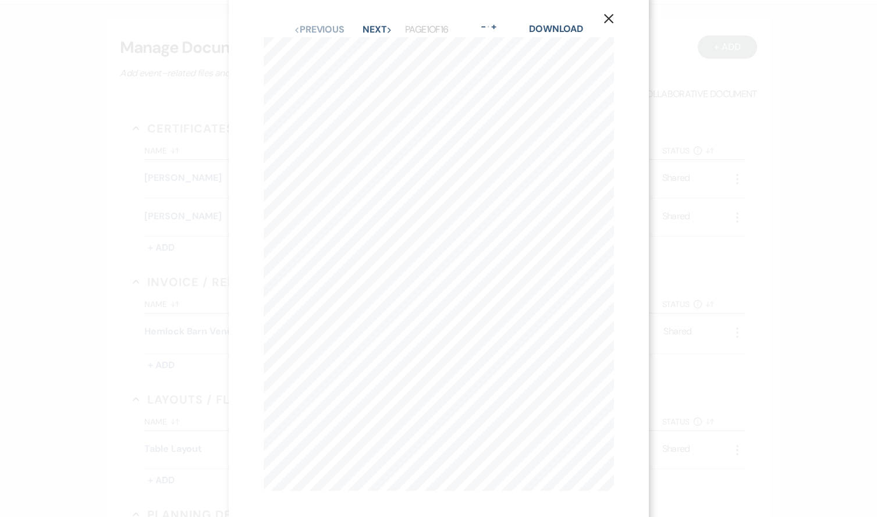
scroll to position [13, 0]
click at [553, 26] on link "Download" at bounding box center [556, 28] width 54 height 12
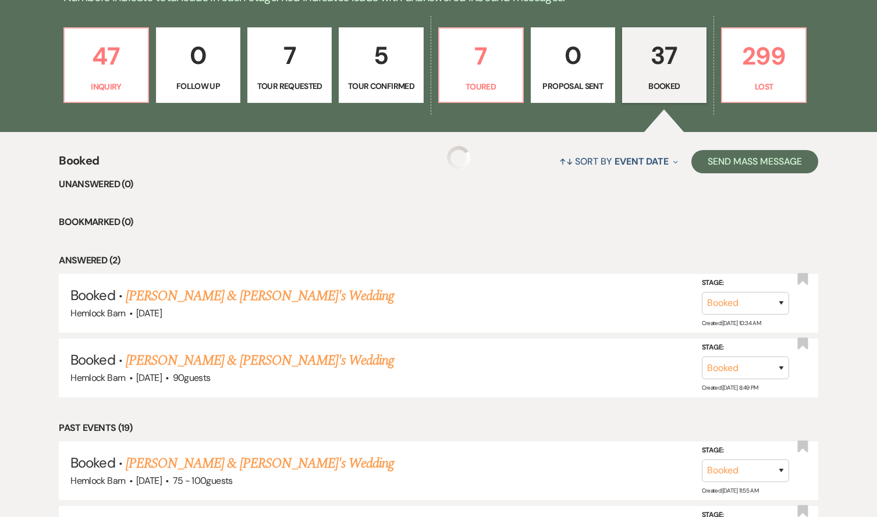
scroll to position [1534, 0]
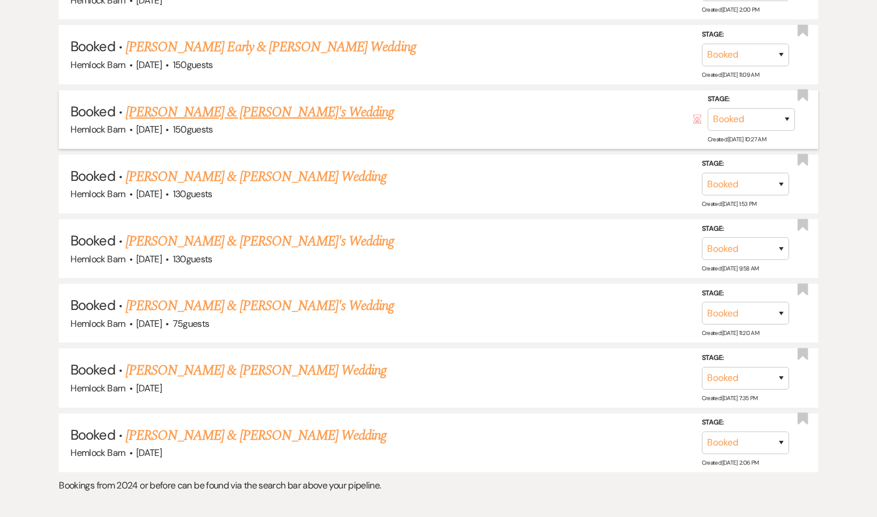
click at [194, 102] on link "[PERSON_NAME] & [PERSON_NAME]'s Wedding" at bounding box center [260, 112] width 269 height 21
select select "5"
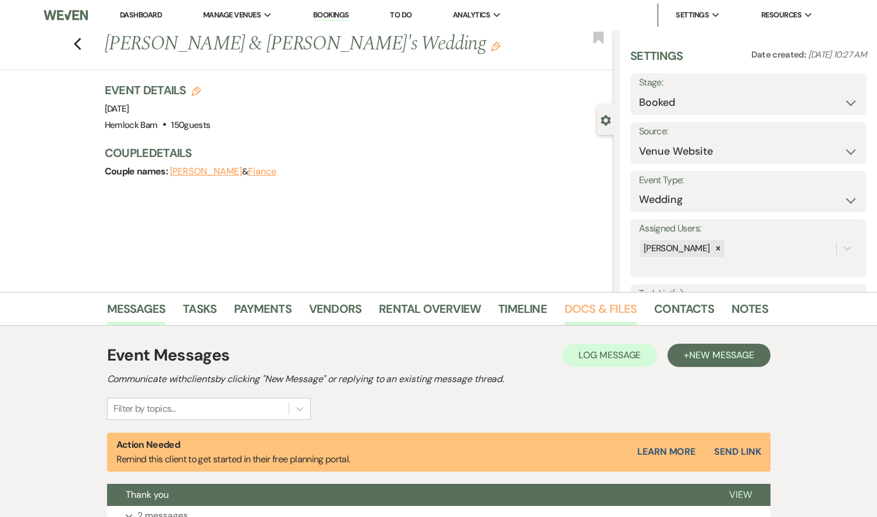
click at [585, 304] on link "Docs & Files" at bounding box center [600, 313] width 72 height 26
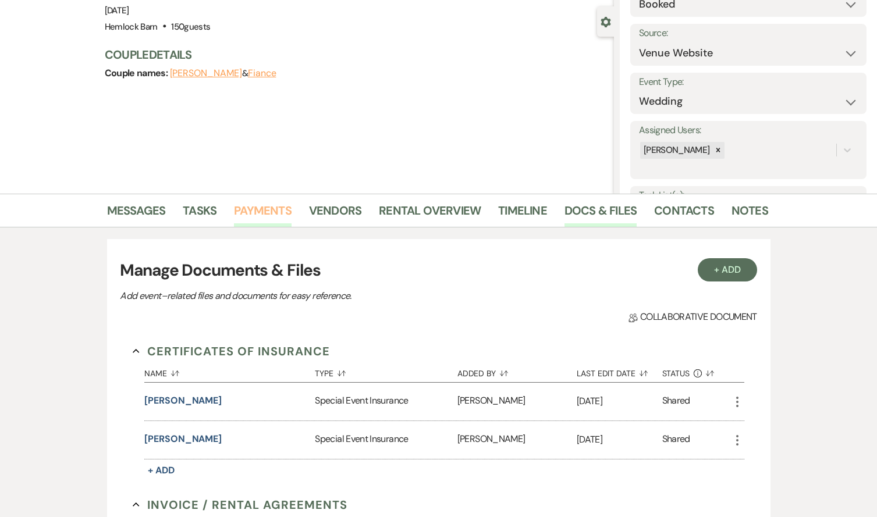
scroll to position [174, 0]
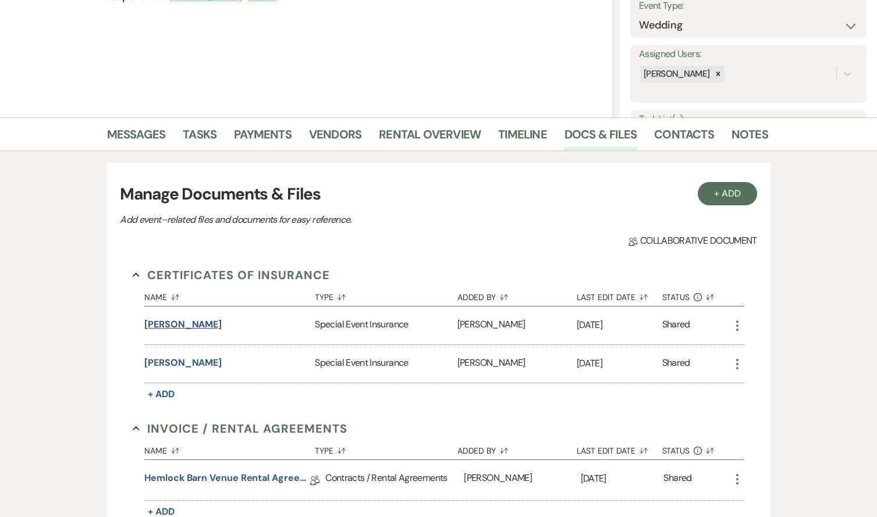
click at [222, 320] on button "[PERSON_NAME]" at bounding box center [182, 325] width 77 height 14
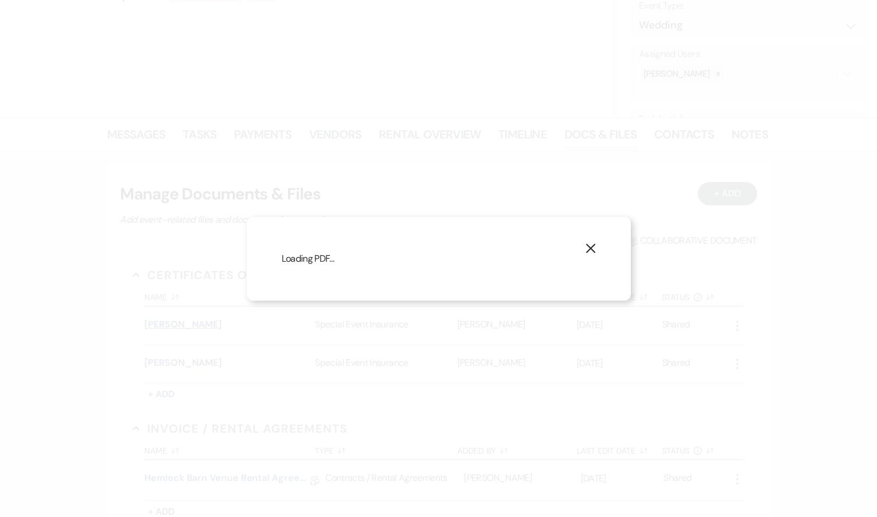
click at [224, 320] on div "X Loading PDF…" at bounding box center [438, 258] width 877 height 517
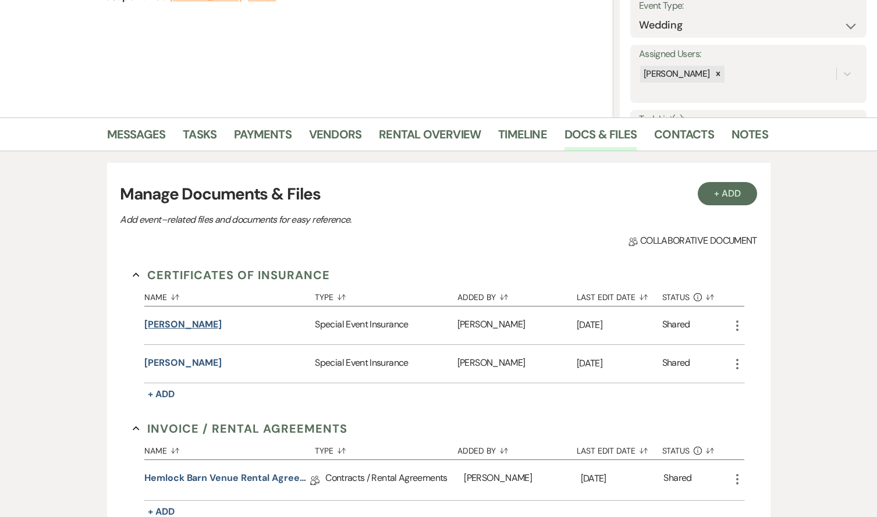
click at [221, 324] on button "[PERSON_NAME]" at bounding box center [182, 325] width 77 height 14
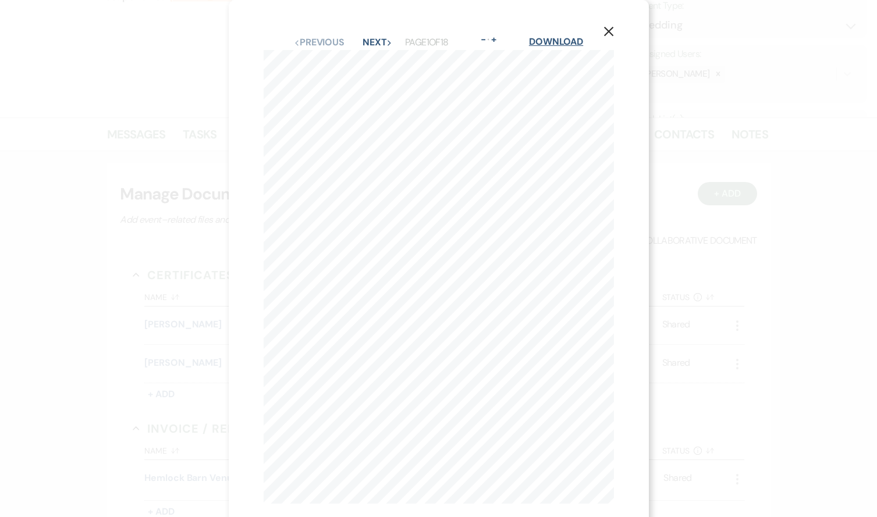
click at [559, 41] on link "Download" at bounding box center [556, 41] width 54 height 12
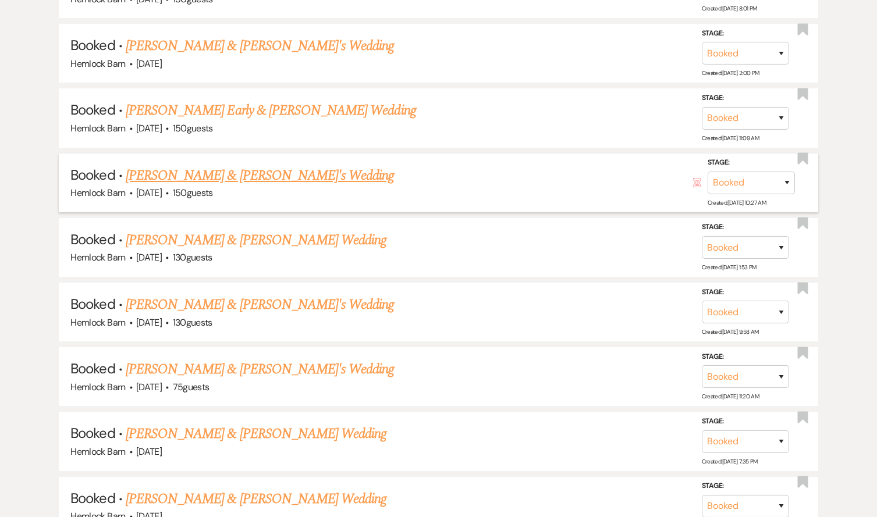
scroll to position [1469, 0]
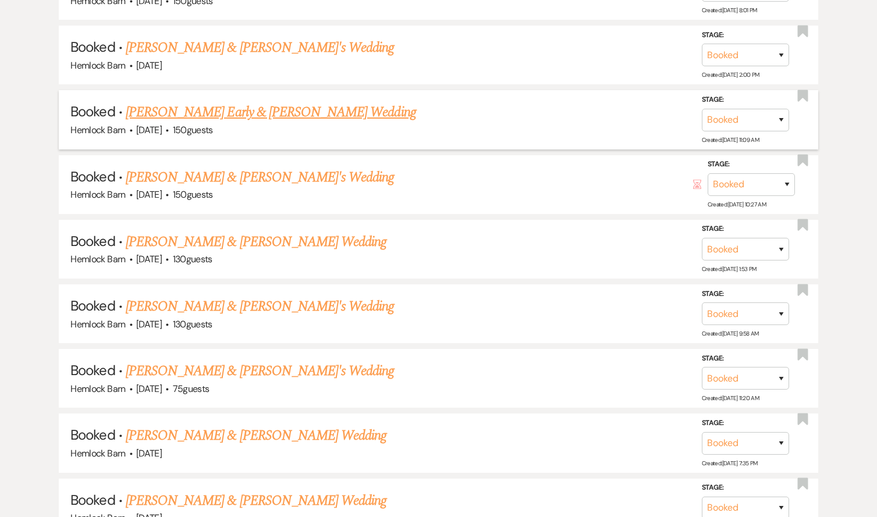
click at [193, 102] on link "[PERSON_NAME] Early & [PERSON_NAME] Wedding" at bounding box center [271, 112] width 290 height 21
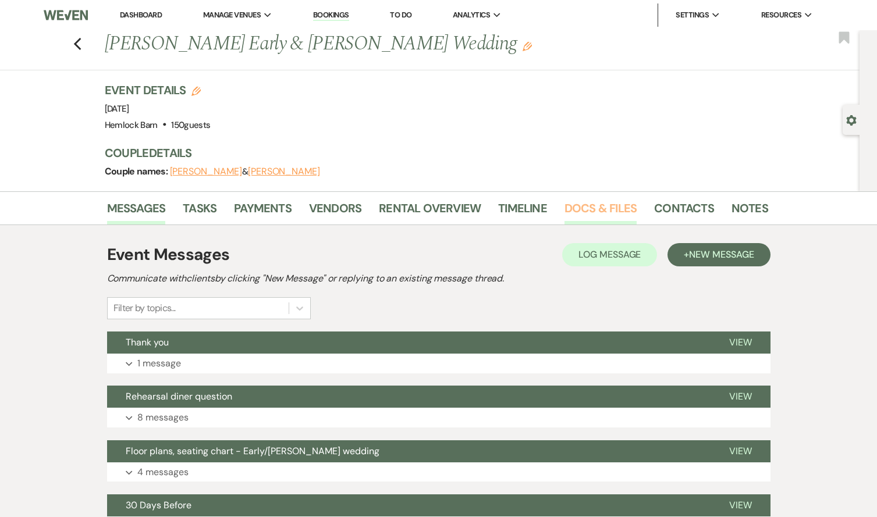
click at [576, 206] on link "Docs & Files" at bounding box center [600, 212] width 72 height 26
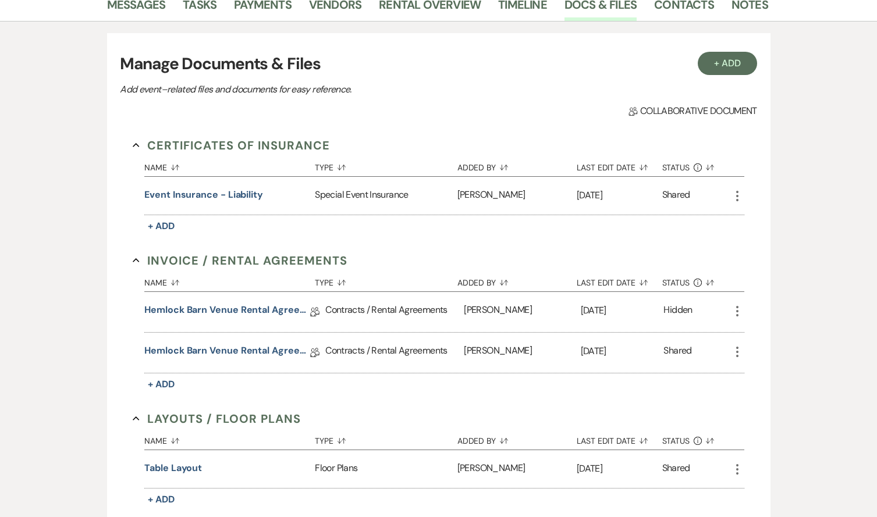
scroll to position [206, 0]
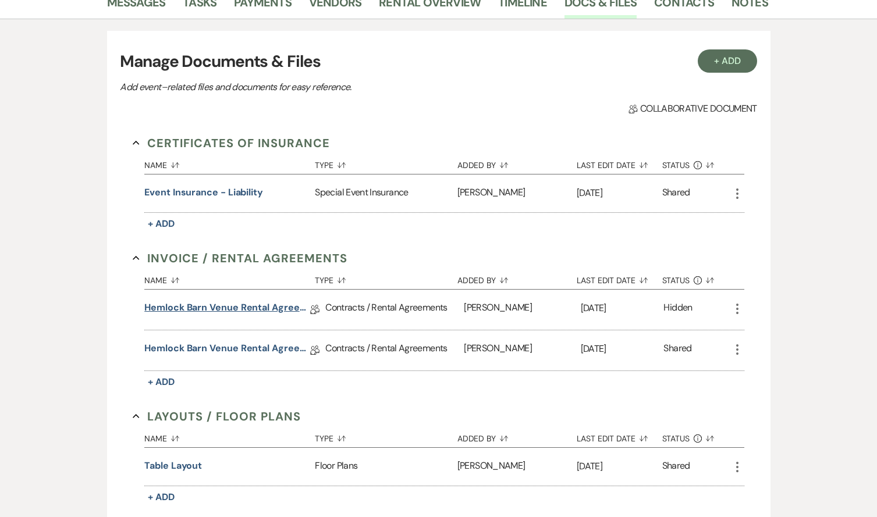
click at [232, 309] on link "Hemlock Barn Venue Rental Agreement" at bounding box center [227, 310] width 166 height 18
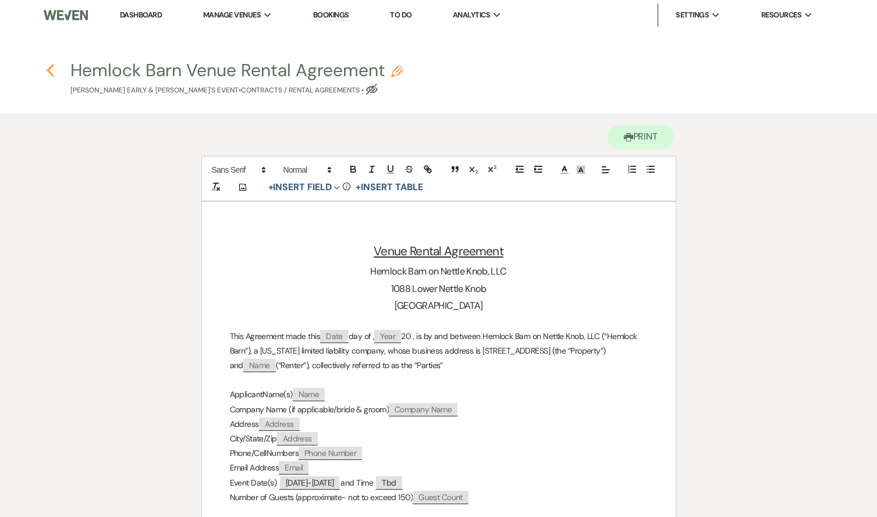
click at [51, 73] on use "button" at bounding box center [51, 70] width 8 height 13
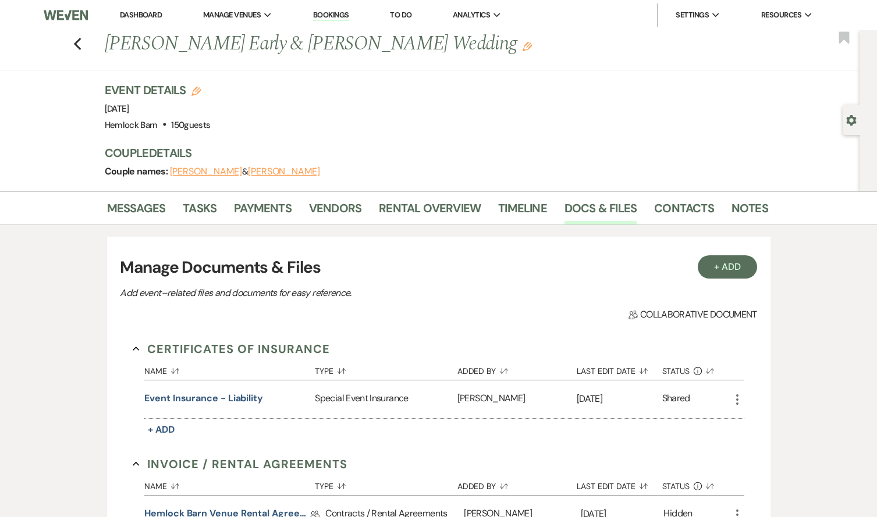
scroll to position [206, 0]
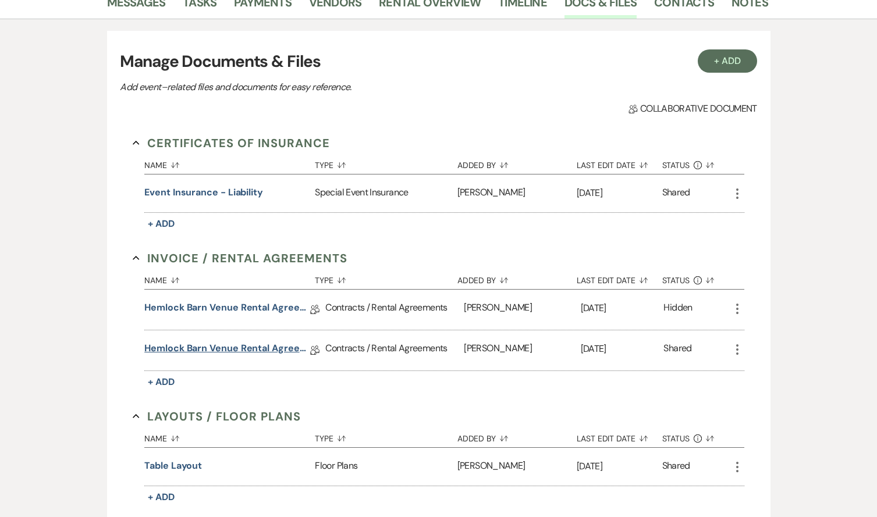
click at [238, 344] on link "Hemlock Barn Venue Rental Agreement" at bounding box center [227, 350] width 166 height 18
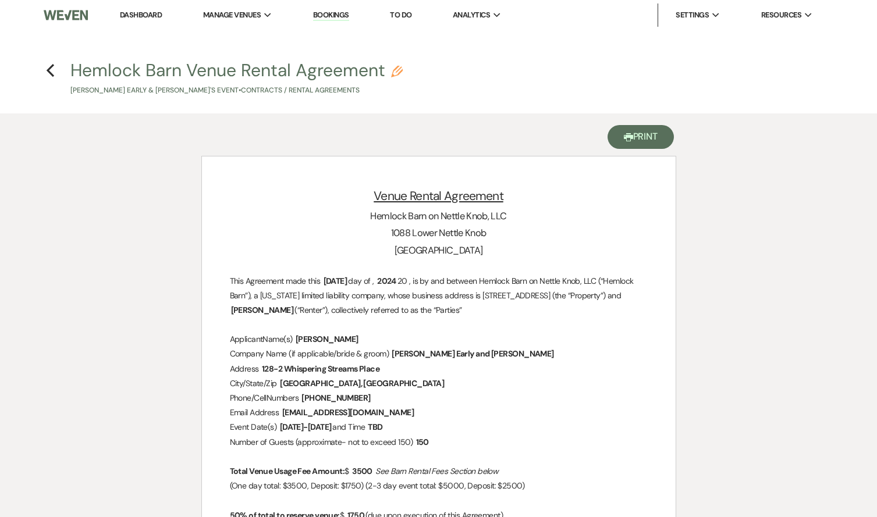
click at [658, 135] on button "Printer Print" at bounding box center [640, 137] width 67 height 24
click at [51, 69] on use "button" at bounding box center [51, 70] width 8 height 13
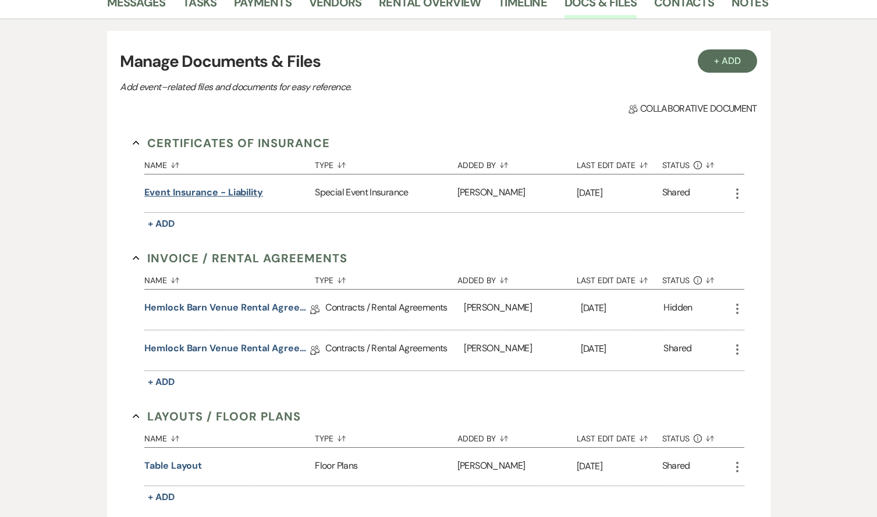
click at [176, 194] on button "Event insurance - liability" at bounding box center [203, 193] width 119 height 14
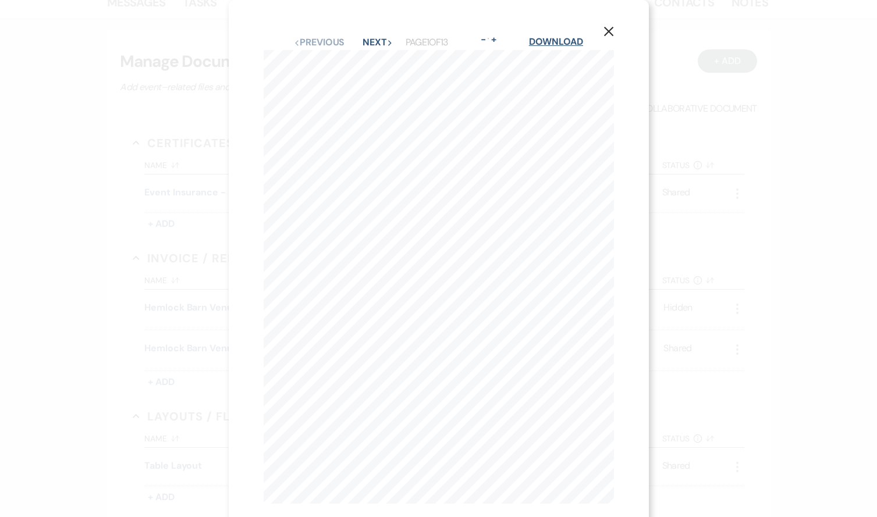
click at [554, 40] on link "Download" at bounding box center [556, 41] width 54 height 12
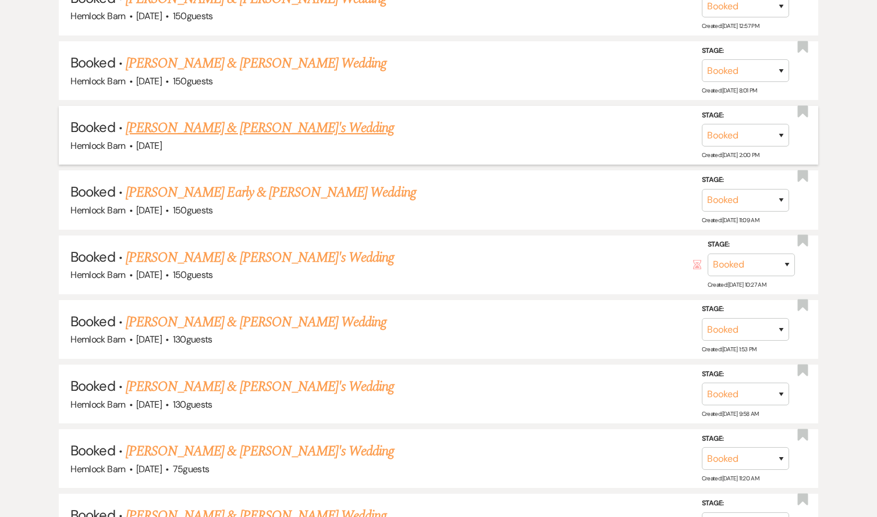
scroll to position [1379, 0]
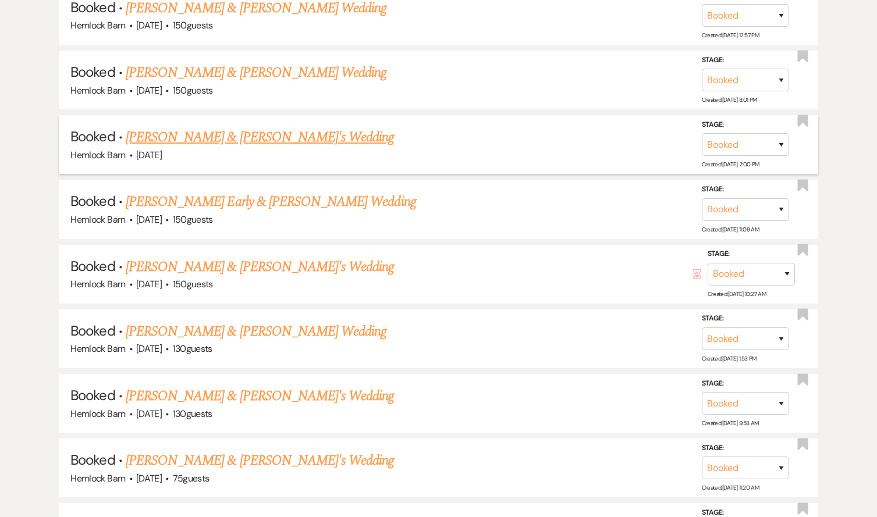
click at [211, 127] on link "[PERSON_NAME] & [PERSON_NAME]'s Wedding" at bounding box center [260, 137] width 269 height 21
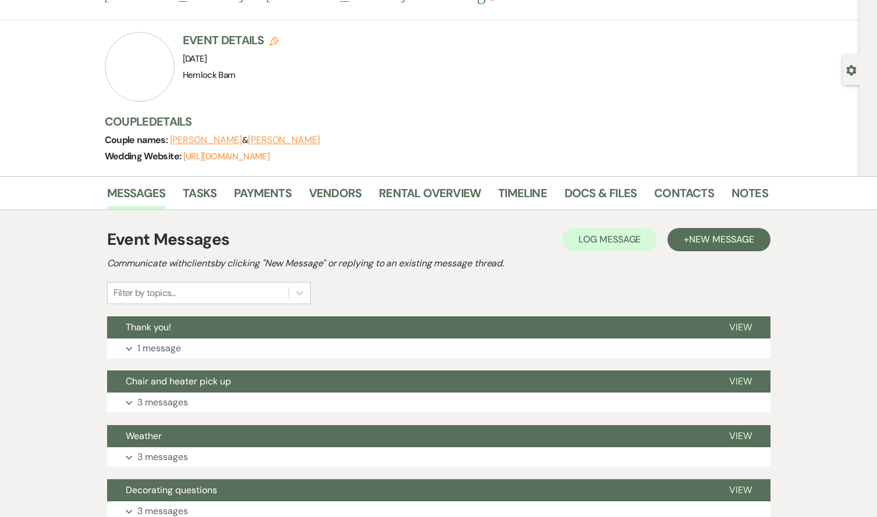
scroll to position [58, 0]
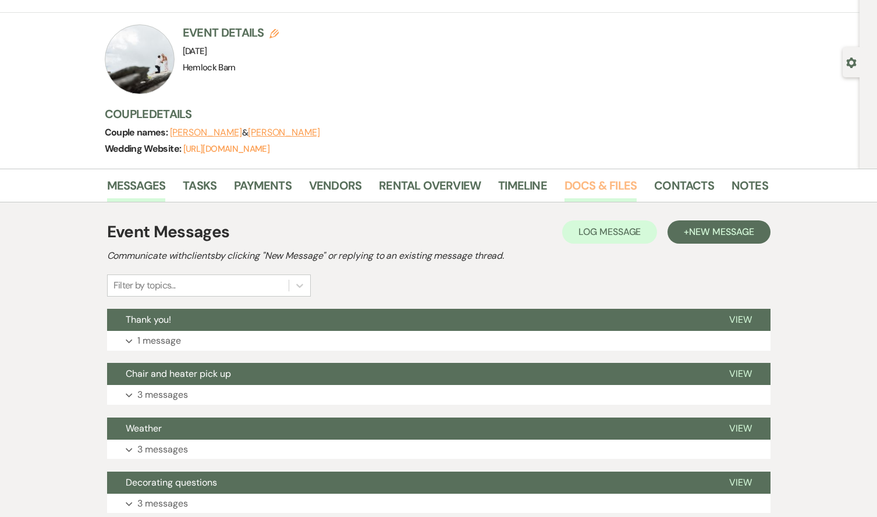
click at [582, 188] on link "Docs & Files" at bounding box center [600, 189] width 72 height 26
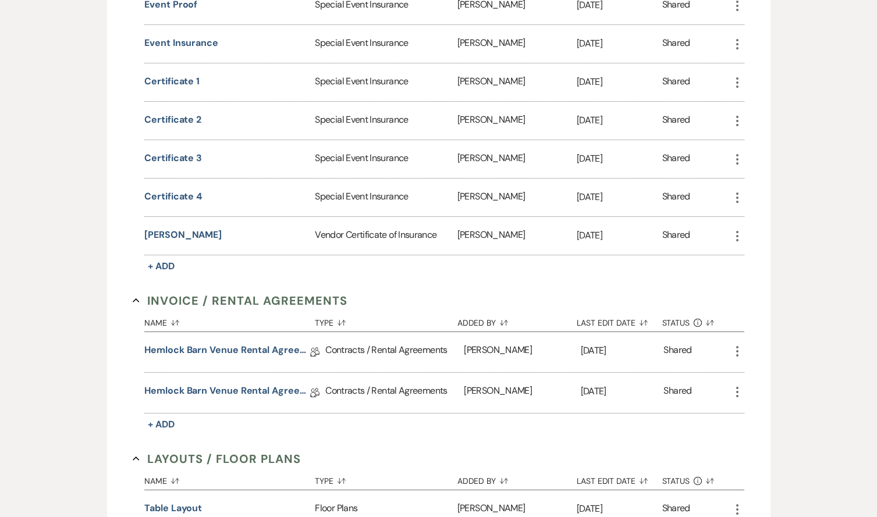
scroll to position [429, 0]
click at [242, 352] on link "Hemlock Barn Venue Rental Agreement" at bounding box center [227, 352] width 166 height 18
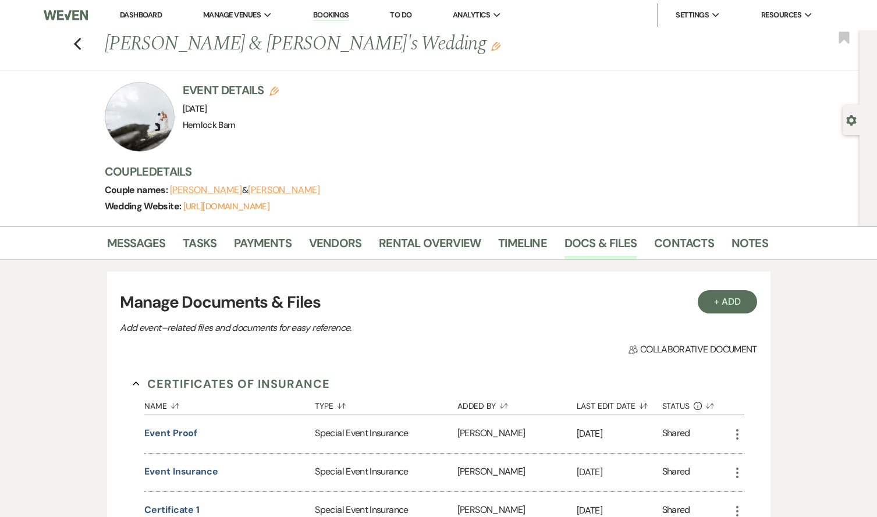
scroll to position [429, 0]
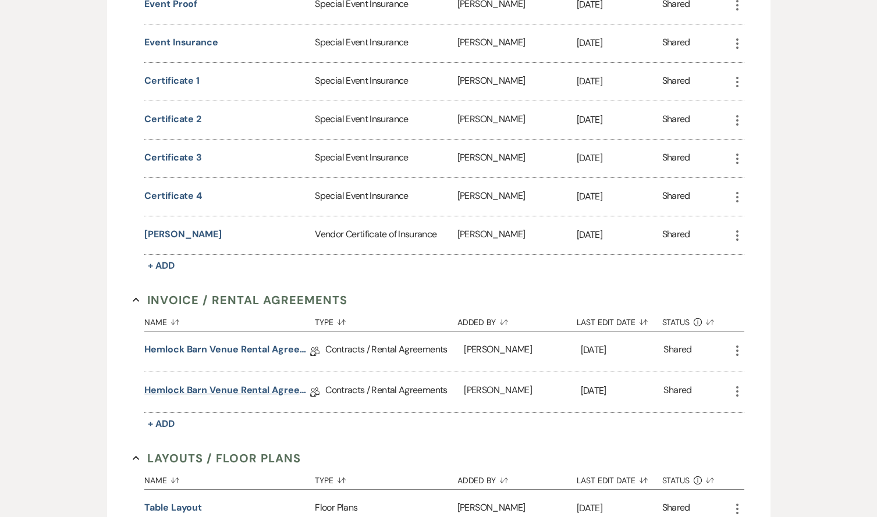
click at [265, 389] on link "Hemlock Barn Venue Rental Agreement" at bounding box center [227, 392] width 166 height 18
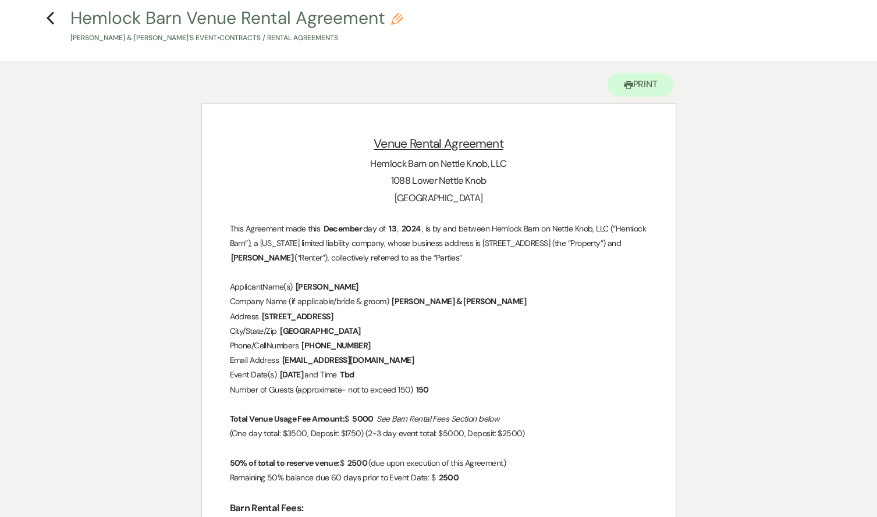
scroll to position [54, 0]
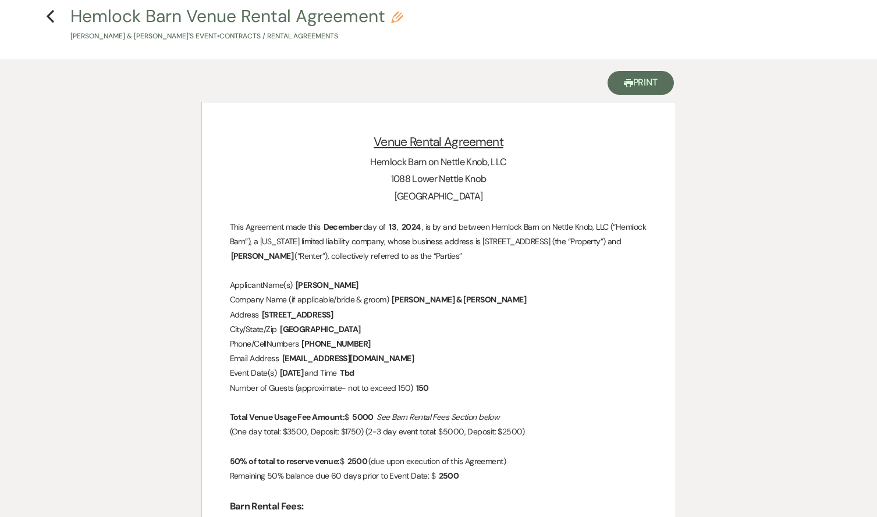
click at [649, 86] on button "Printer Print" at bounding box center [640, 83] width 67 height 24
click at [55, 13] on h4 "Previous Hemlock Barn Venue Rental Agreement Pencil [PERSON_NAME] & [PERSON_NAM…" at bounding box center [439, 23] width 838 height 38
click at [49, 15] on use "button" at bounding box center [51, 16] width 8 height 13
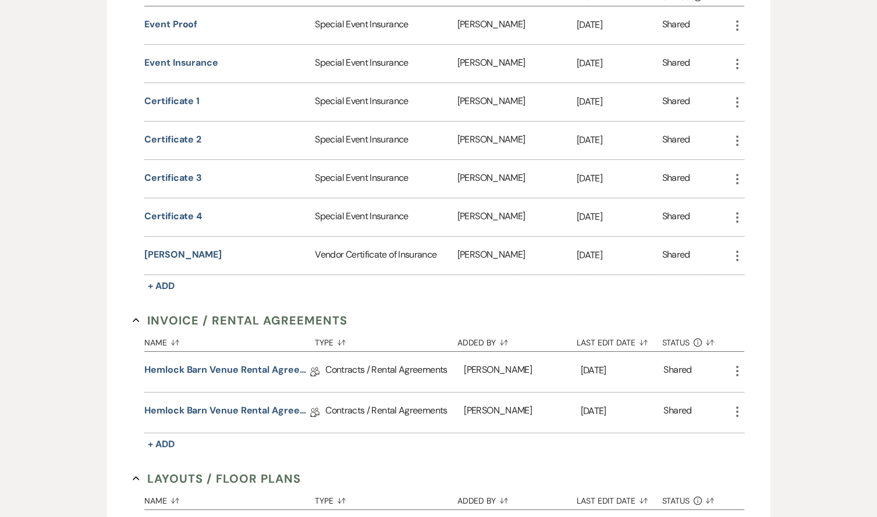
scroll to position [408, 0]
click at [187, 26] on button "event proof" at bounding box center [170, 26] width 53 height 14
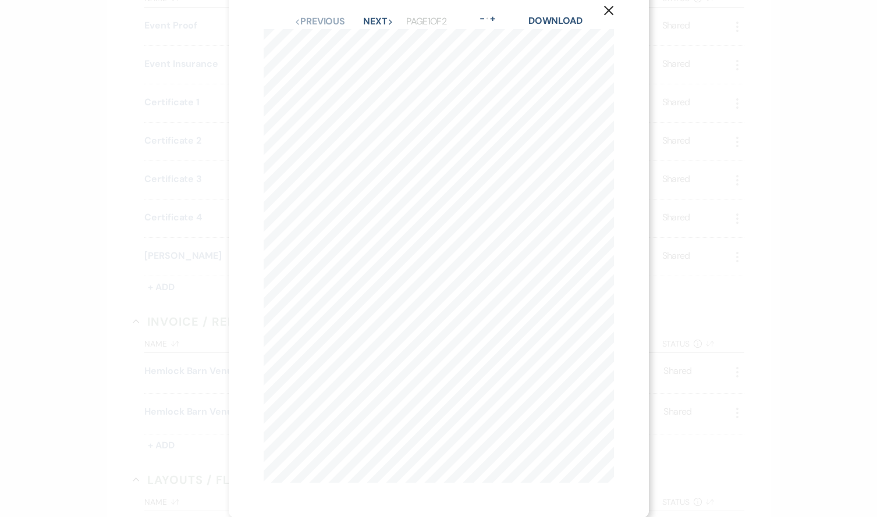
scroll to position [0, 0]
click at [612, 33] on icon "X" at bounding box center [608, 31] width 10 height 10
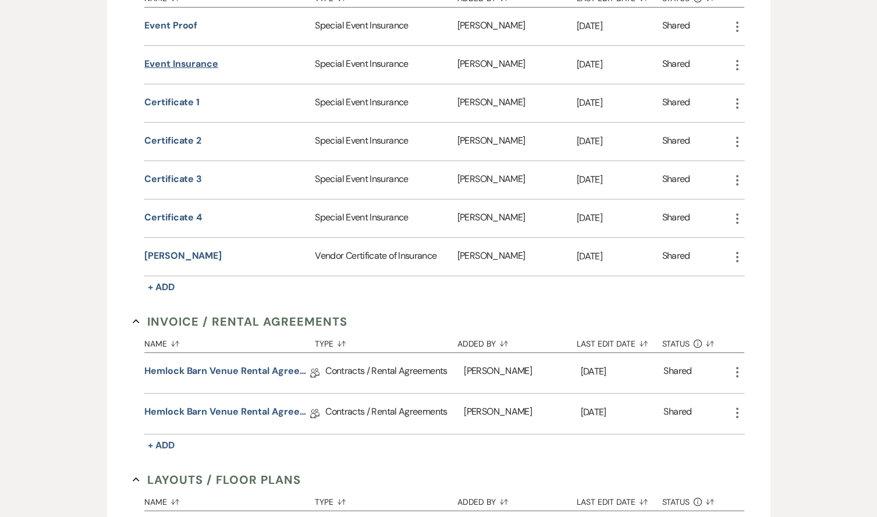
click at [189, 63] on button "Event Insurance" at bounding box center [181, 64] width 74 height 14
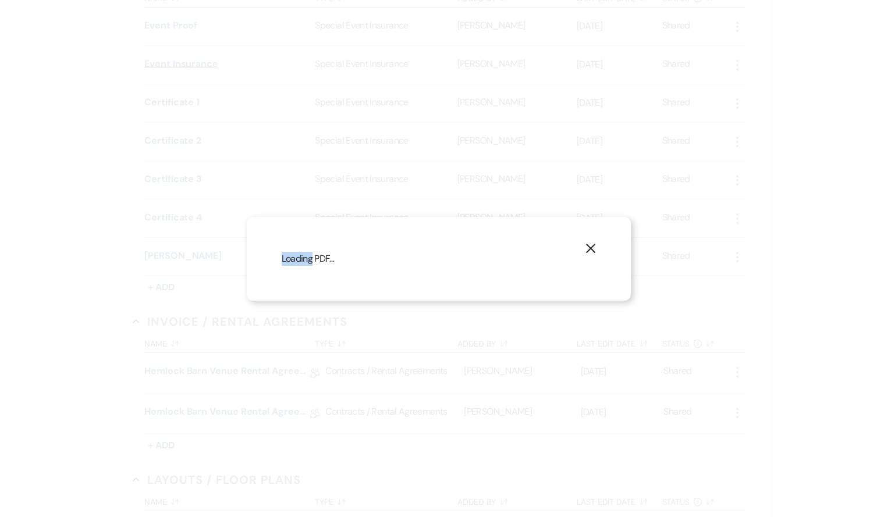
click at [189, 63] on div "X Loading PDF…" at bounding box center [438, 258] width 877 height 517
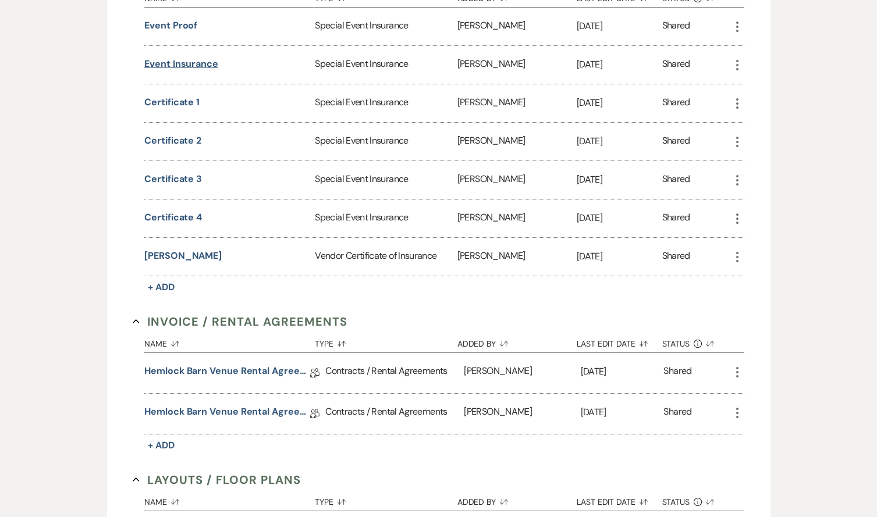
click at [189, 63] on button "Event Insurance" at bounding box center [181, 64] width 74 height 14
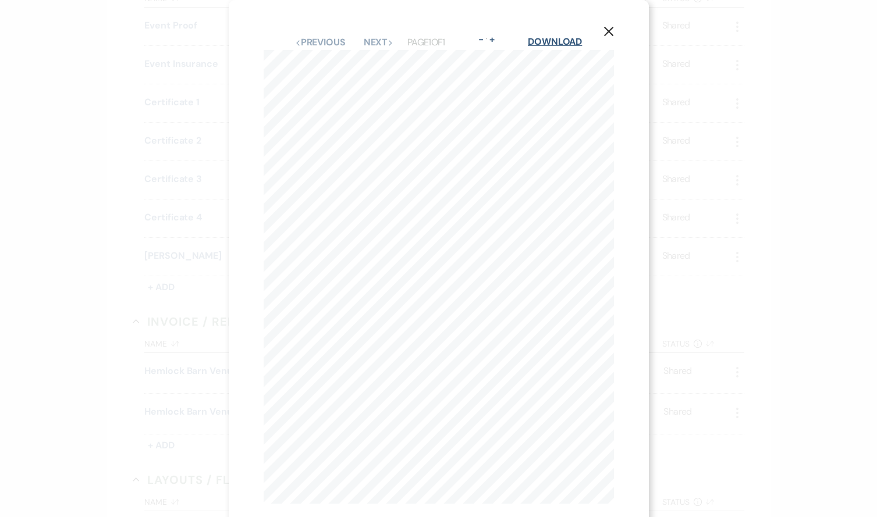
click at [566, 36] on link "Download" at bounding box center [555, 41] width 54 height 12
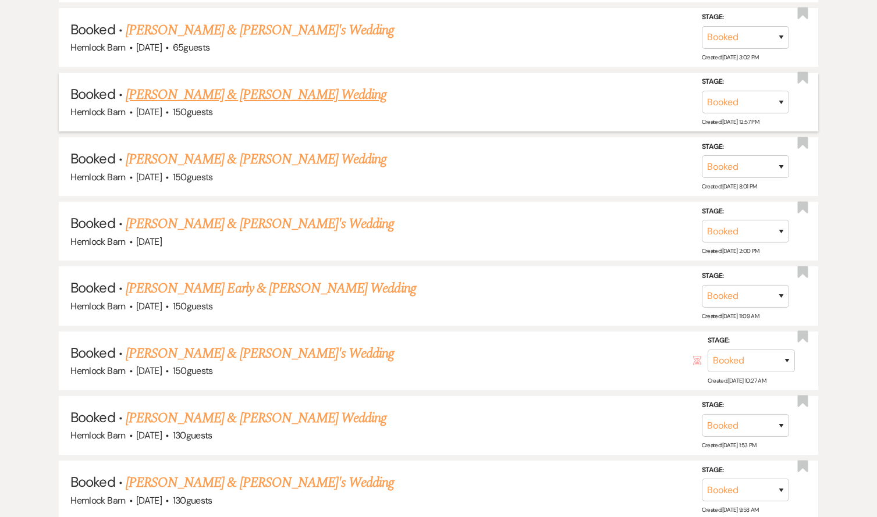
scroll to position [1258, 0]
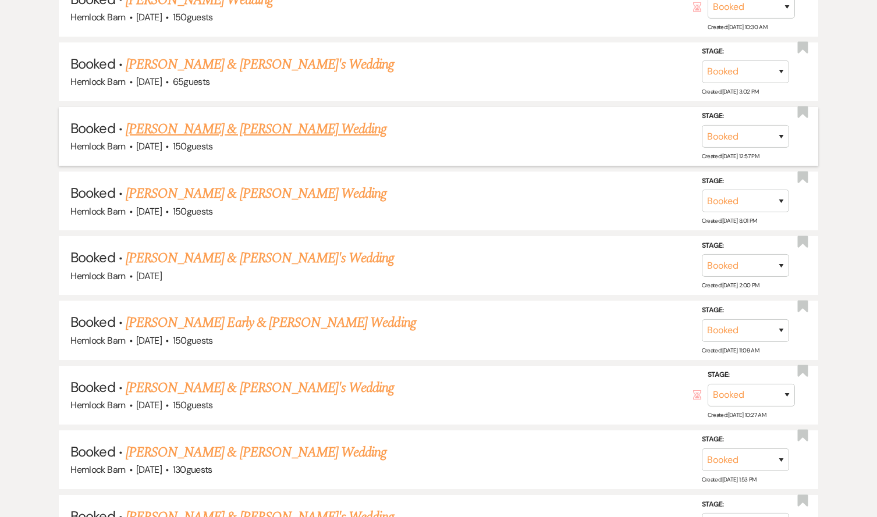
click at [179, 119] on link "[PERSON_NAME] & [PERSON_NAME] Wedding" at bounding box center [256, 129] width 261 height 21
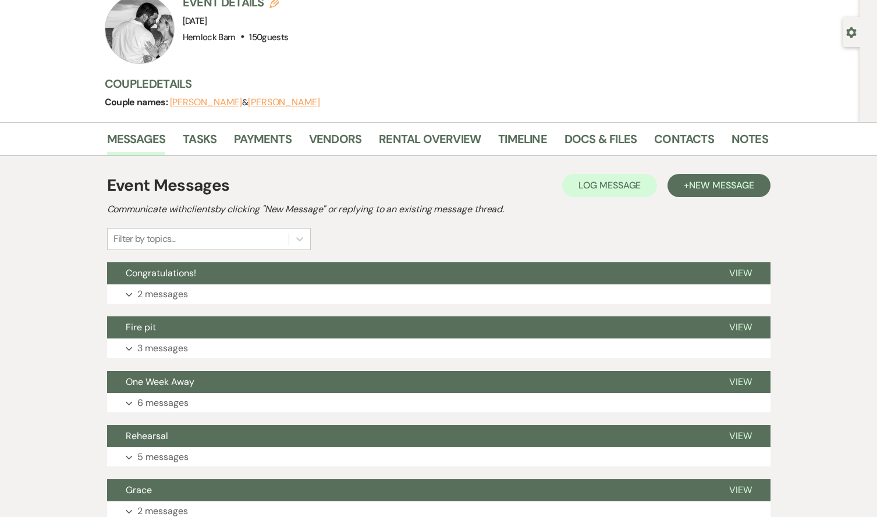
scroll to position [97, 0]
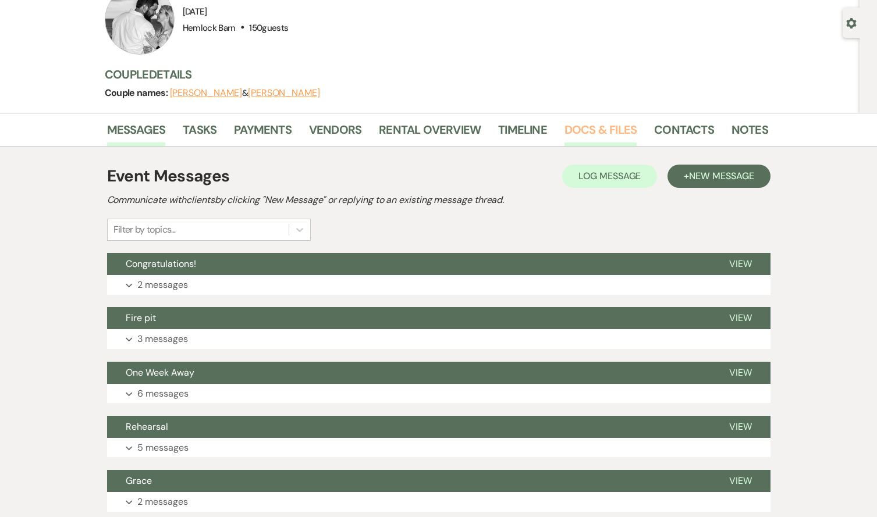
click at [589, 131] on link "Docs & Files" at bounding box center [600, 133] width 72 height 26
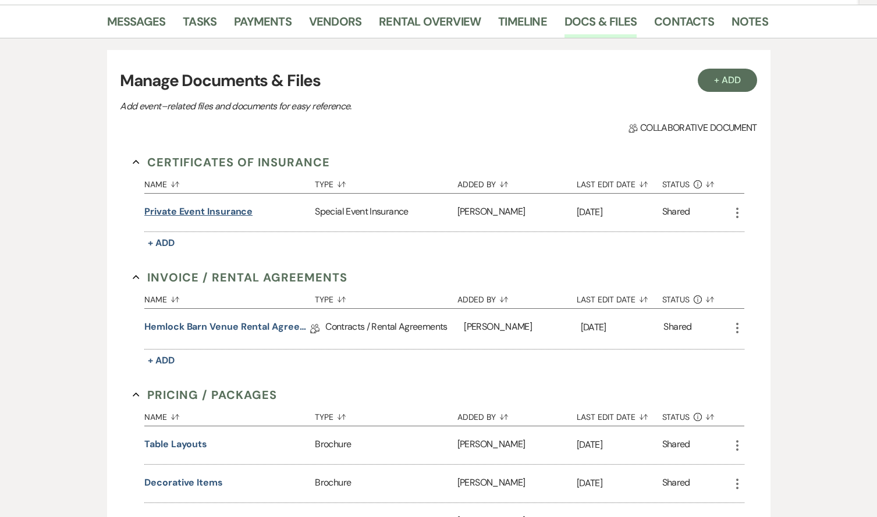
scroll to position [213, 0]
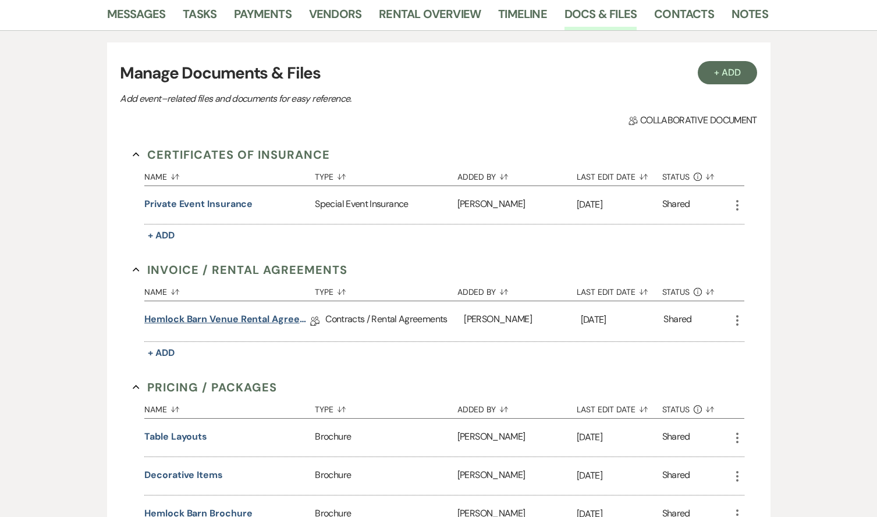
click at [222, 323] on link "Hemlock Barn Venue Rental Agreement" at bounding box center [227, 321] width 166 height 18
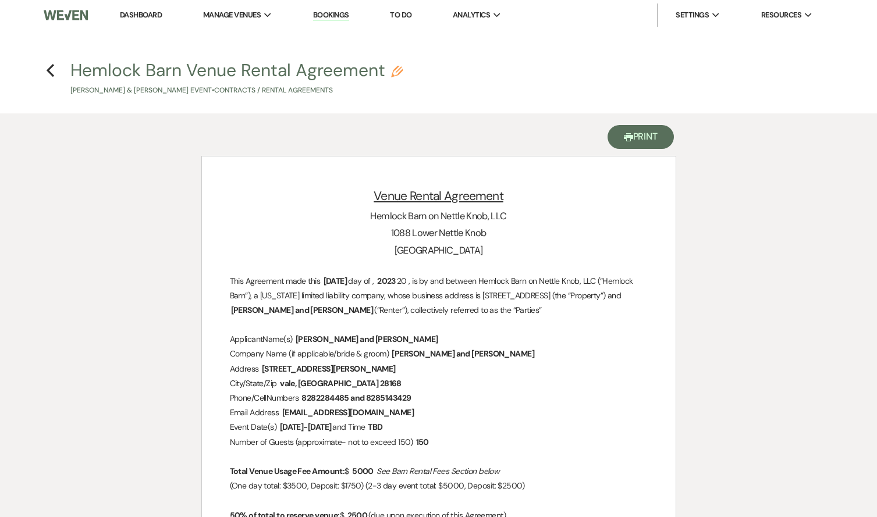
click at [650, 138] on button "Printer Print" at bounding box center [640, 137] width 67 height 24
click at [49, 67] on icon "Previous" at bounding box center [50, 70] width 9 height 14
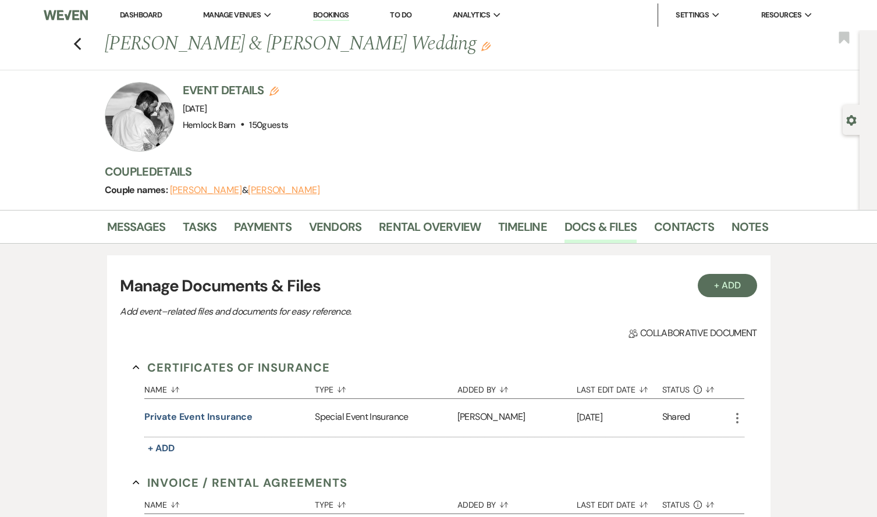
scroll to position [213, 0]
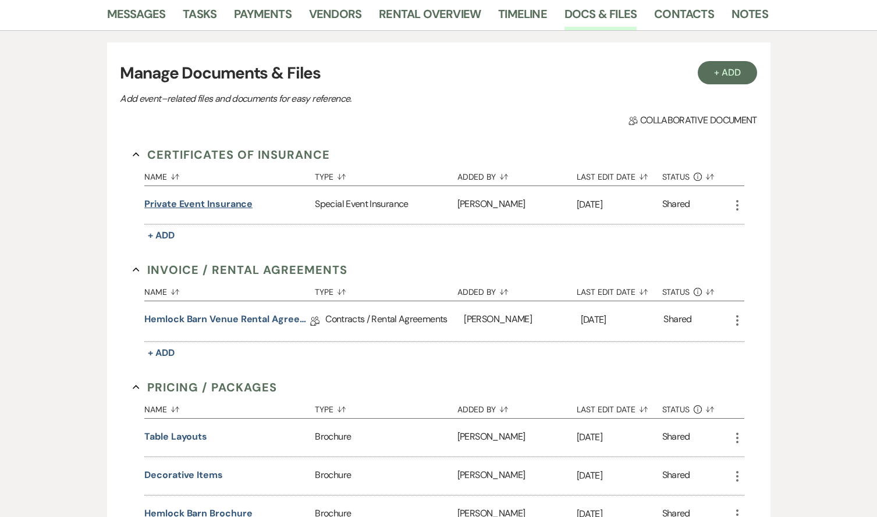
click at [215, 206] on button "Private Event Insurance" at bounding box center [198, 204] width 108 height 14
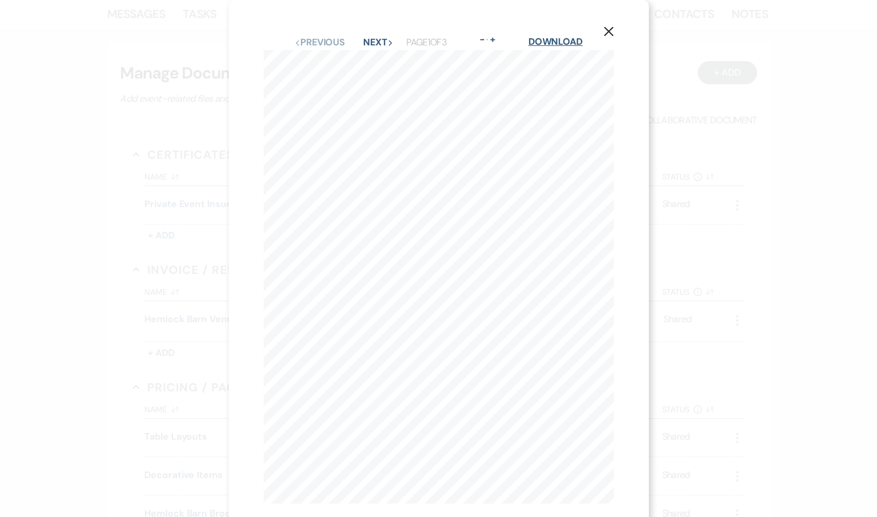
click at [565, 43] on link "Download" at bounding box center [555, 41] width 54 height 12
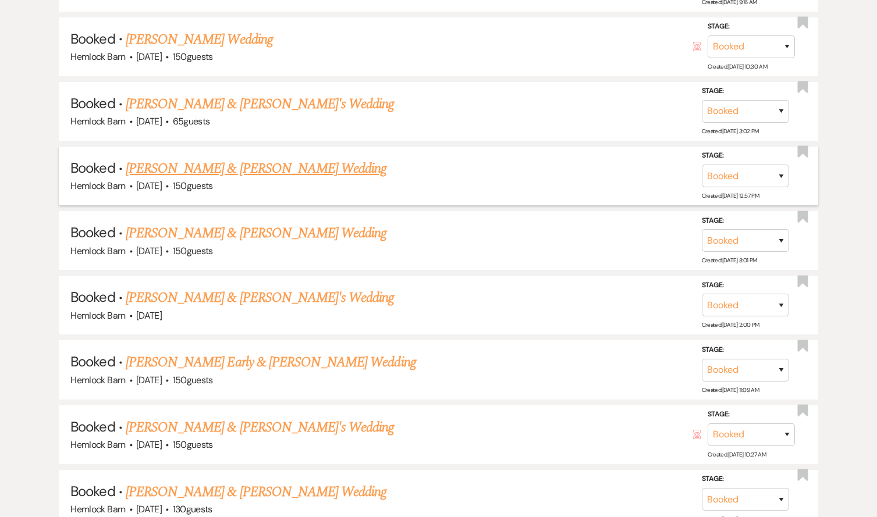
scroll to position [1216, 0]
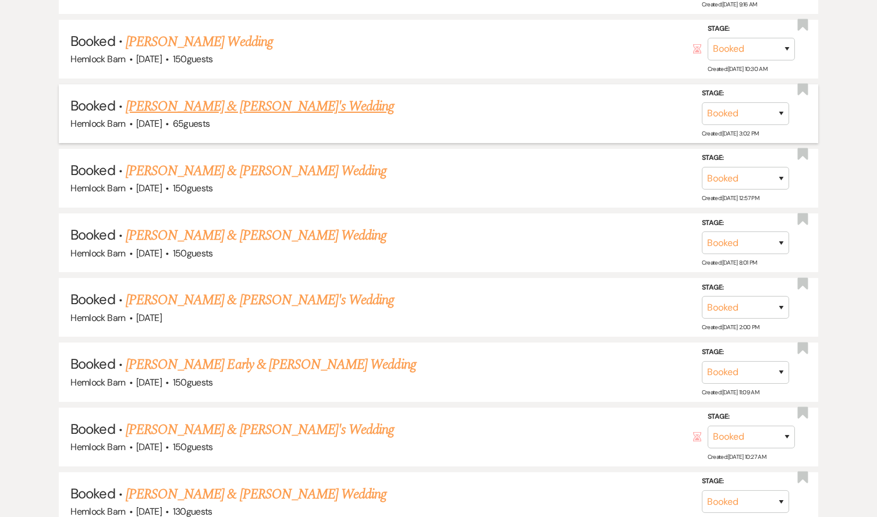
click at [202, 96] on link "[PERSON_NAME] & [PERSON_NAME]'s Wedding" at bounding box center [260, 106] width 269 height 21
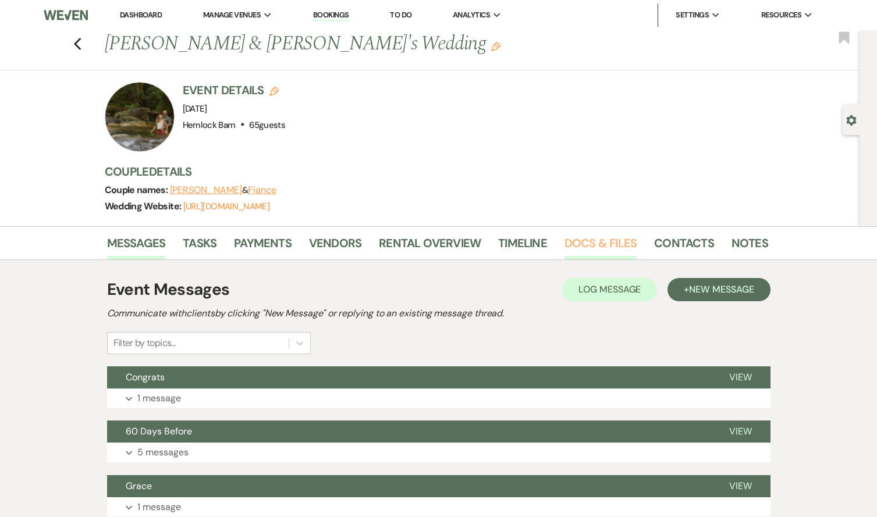
click at [596, 241] on link "Docs & Files" at bounding box center [600, 247] width 72 height 26
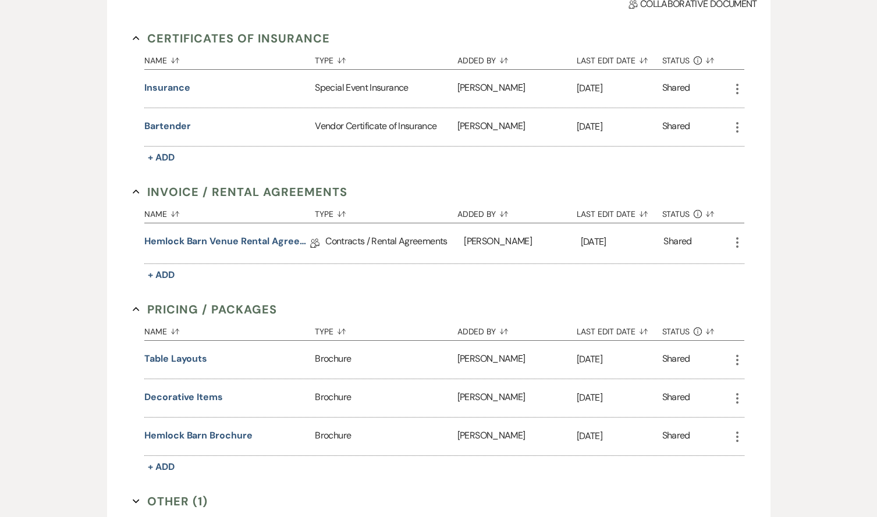
scroll to position [346, 0]
click at [245, 245] on link "Hemlock Barn Venue Rental Agreement" at bounding box center [227, 243] width 166 height 18
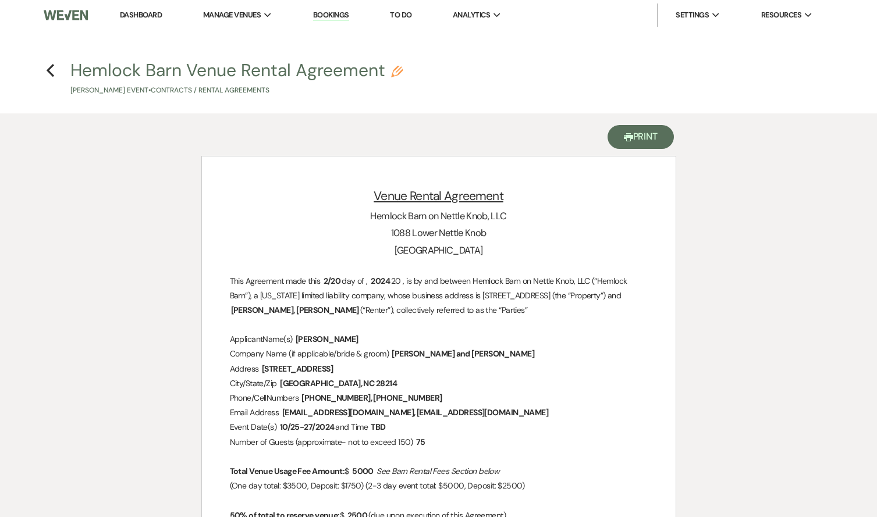
click at [647, 142] on button "Printer Print" at bounding box center [640, 137] width 67 height 24
click at [48, 72] on use "button" at bounding box center [51, 70] width 8 height 13
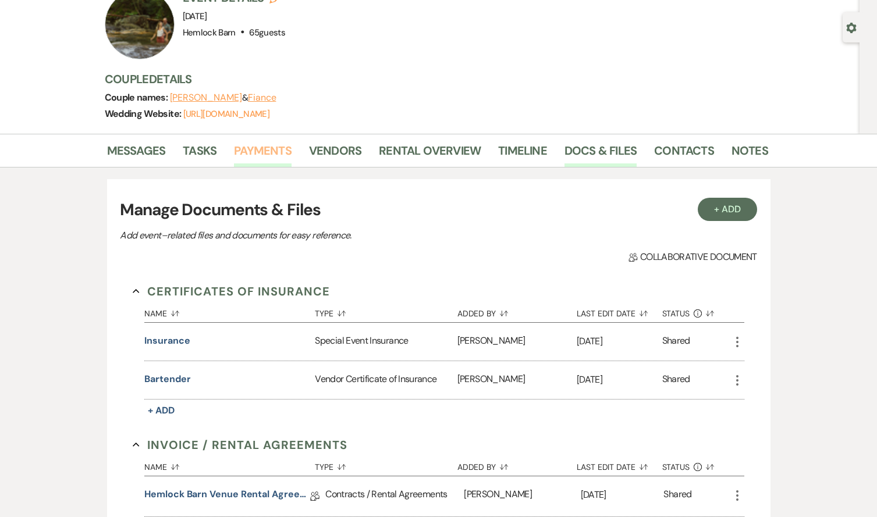
scroll to position [128, 0]
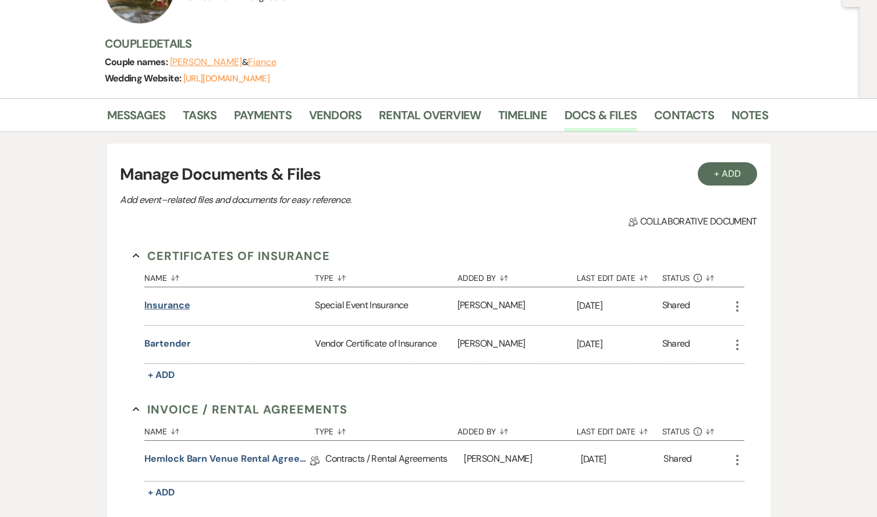
click at [158, 305] on button "Insurance" at bounding box center [166, 305] width 45 height 14
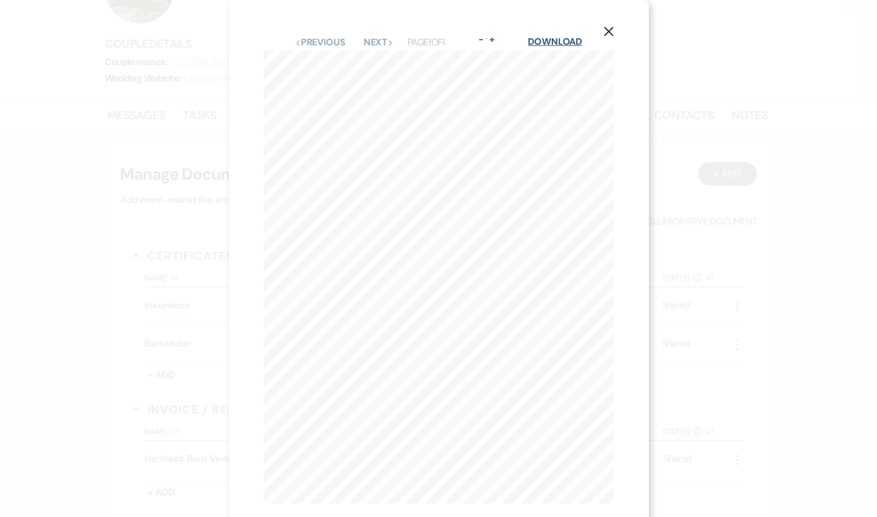
click at [555, 43] on link "Download" at bounding box center [555, 41] width 54 height 12
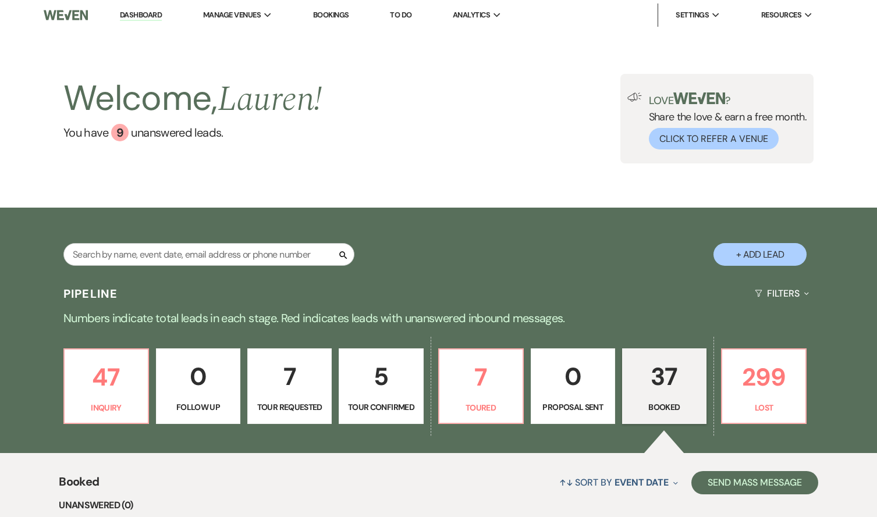
click at [653, 375] on p "37" at bounding box center [663, 376] width 69 height 39
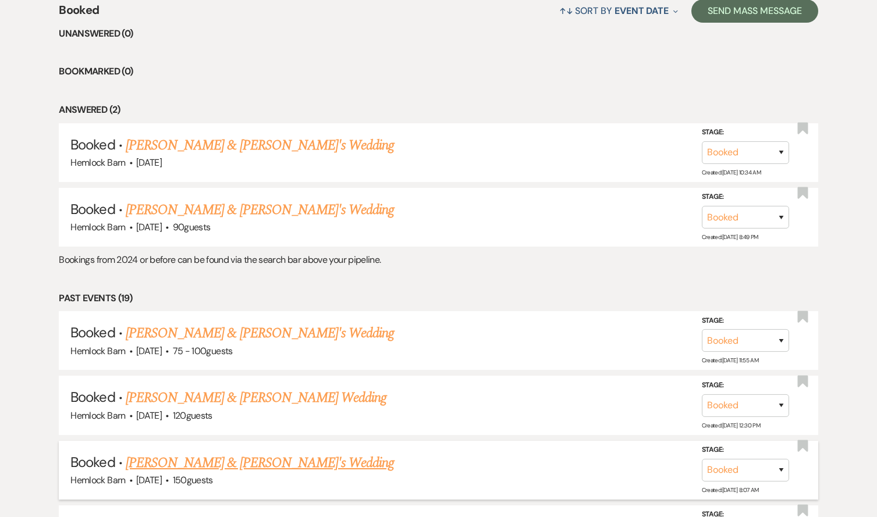
scroll to position [466, 0]
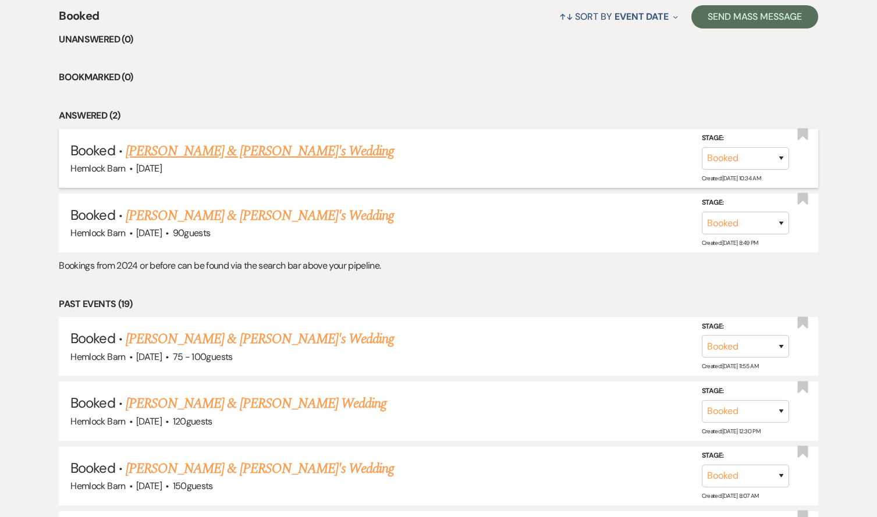
click at [265, 151] on link "[PERSON_NAME] & [PERSON_NAME]'s Wedding" at bounding box center [260, 151] width 269 height 21
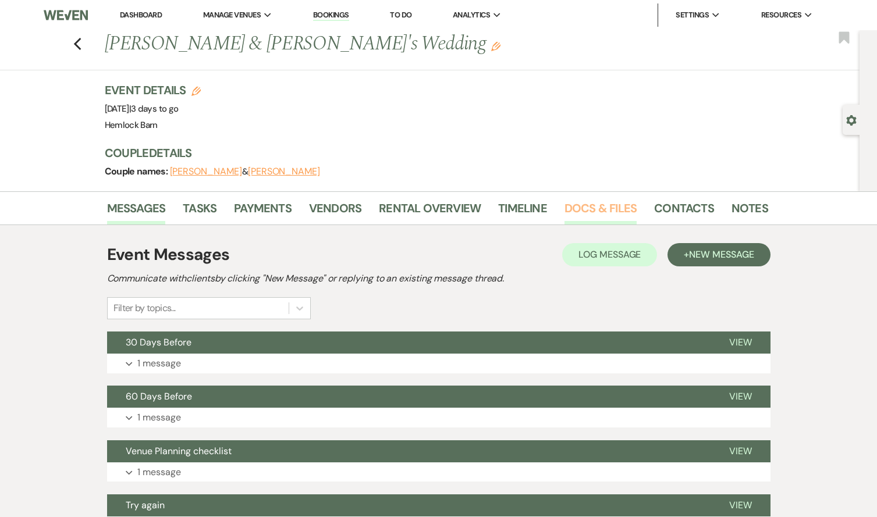
click at [606, 202] on link "Docs & Files" at bounding box center [600, 212] width 72 height 26
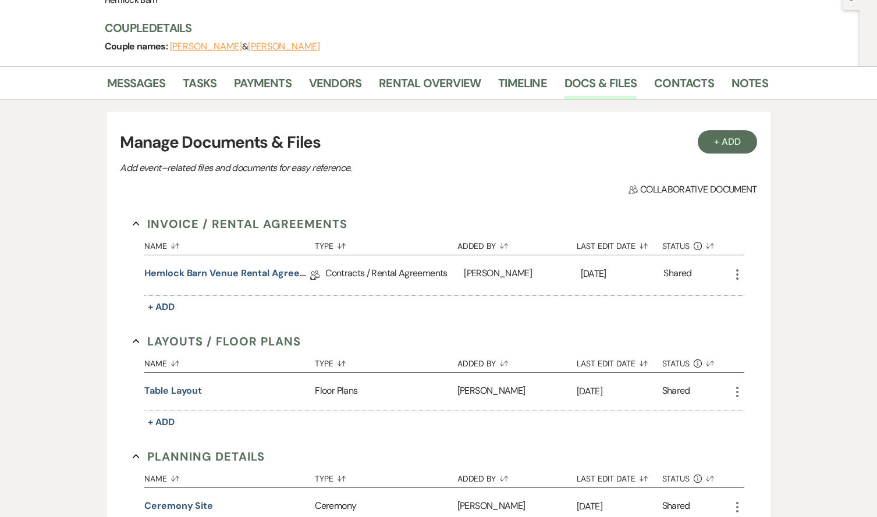
scroll to position [126, 0]
click at [219, 273] on link "Hemlock Barn Venue Rental Agreement" at bounding box center [227, 275] width 166 height 18
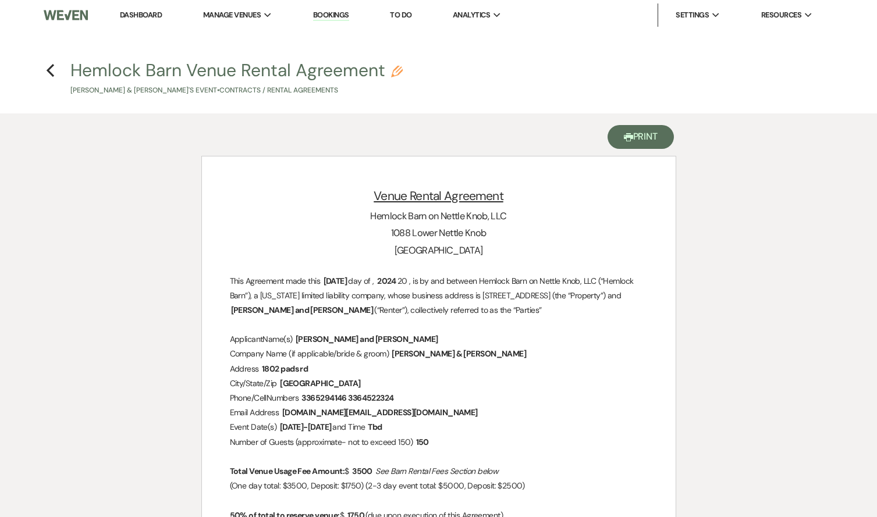
click at [642, 143] on button "Printer Print" at bounding box center [640, 137] width 67 height 24
click at [49, 70] on icon "Previous" at bounding box center [50, 70] width 9 height 14
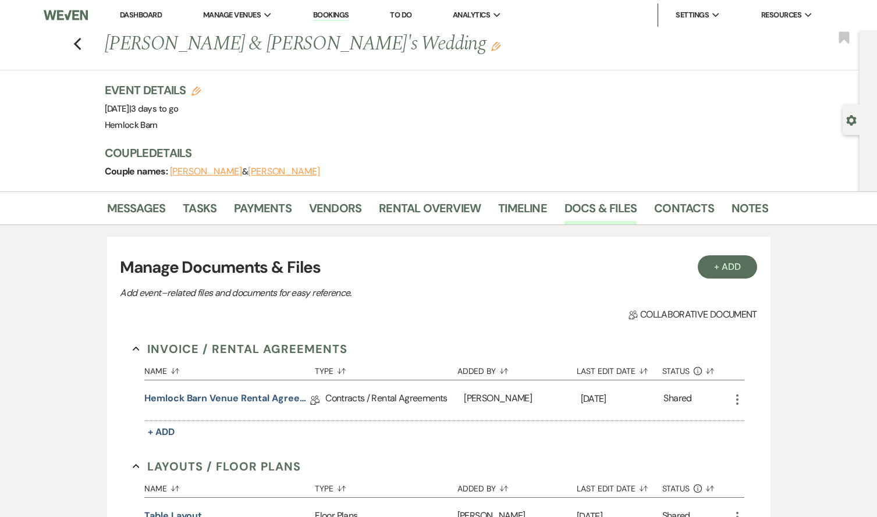
scroll to position [126, 0]
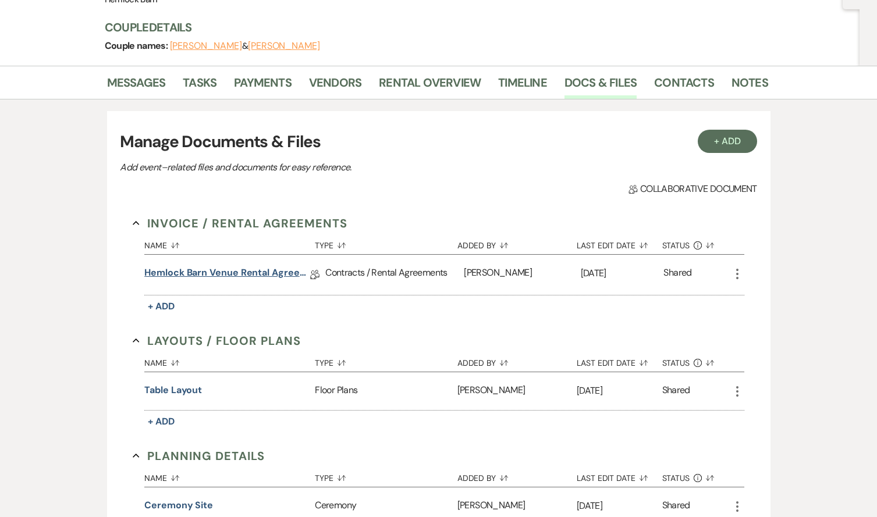
click at [197, 268] on link "Hemlock Barn Venue Rental Agreement" at bounding box center [227, 275] width 166 height 18
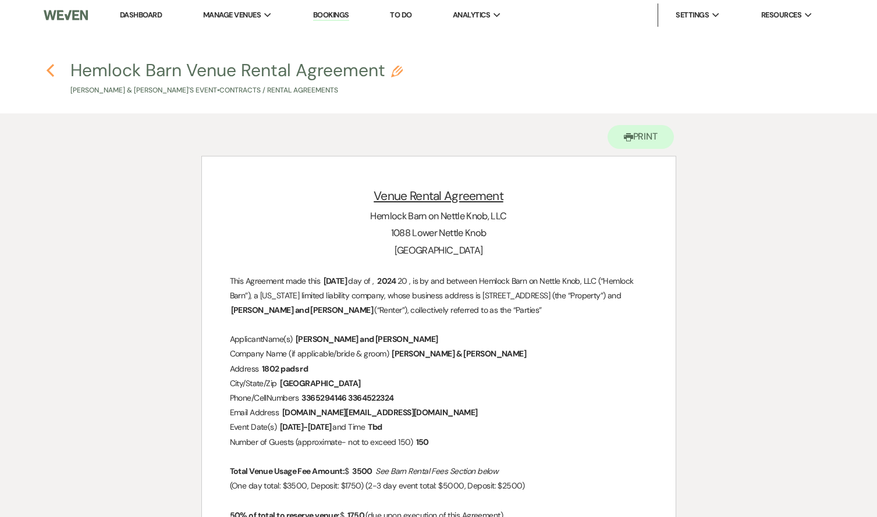
click at [49, 70] on icon "Previous" at bounding box center [50, 70] width 9 height 14
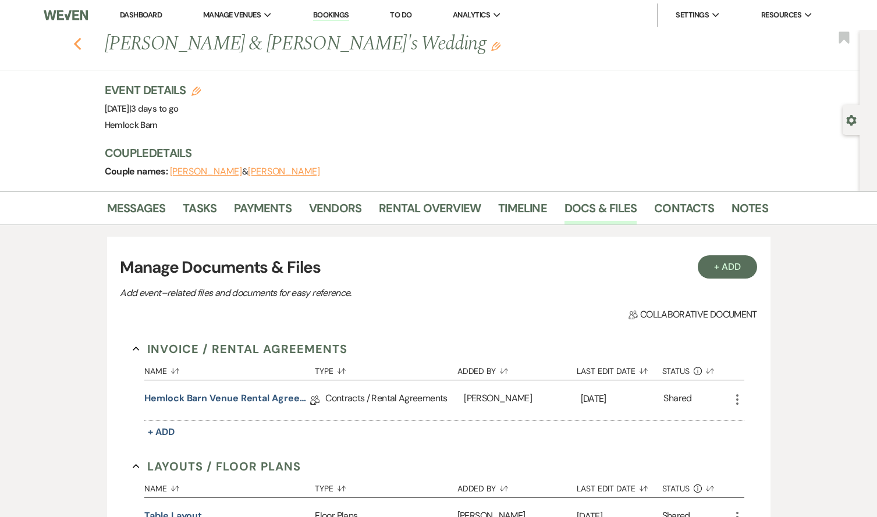
click at [80, 41] on icon "Previous" at bounding box center [77, 44] width 9 height 14
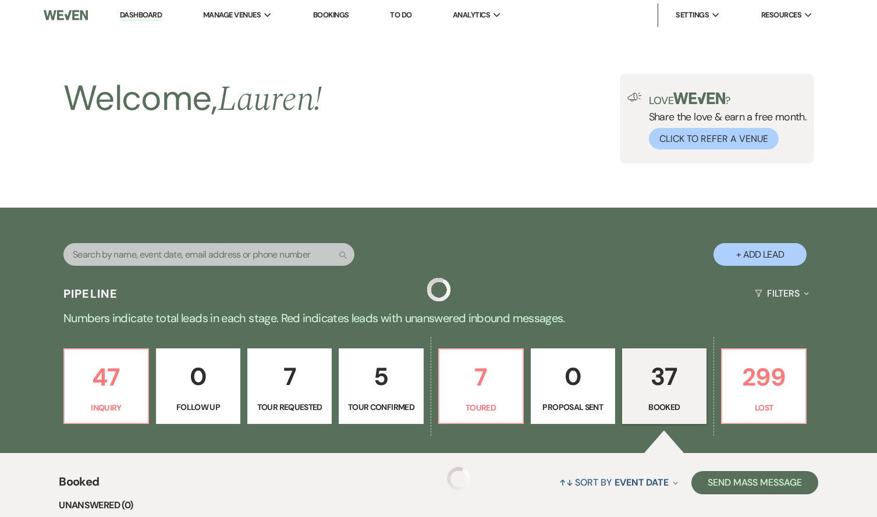
scroll to position [466, 0]
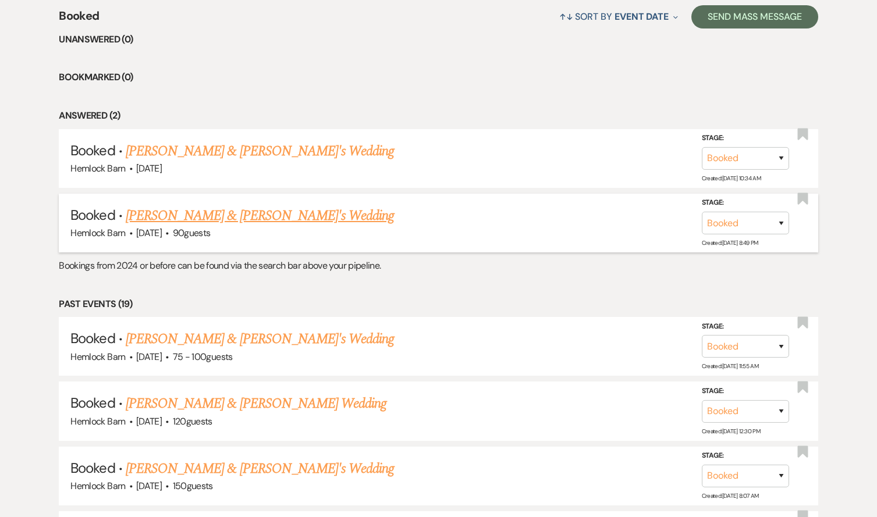
click at [168, 212] on link "[PERSON_NAME] & [PERSON_NAME]'s Wedding" at bounding box center [260, 215] width 269 height 21
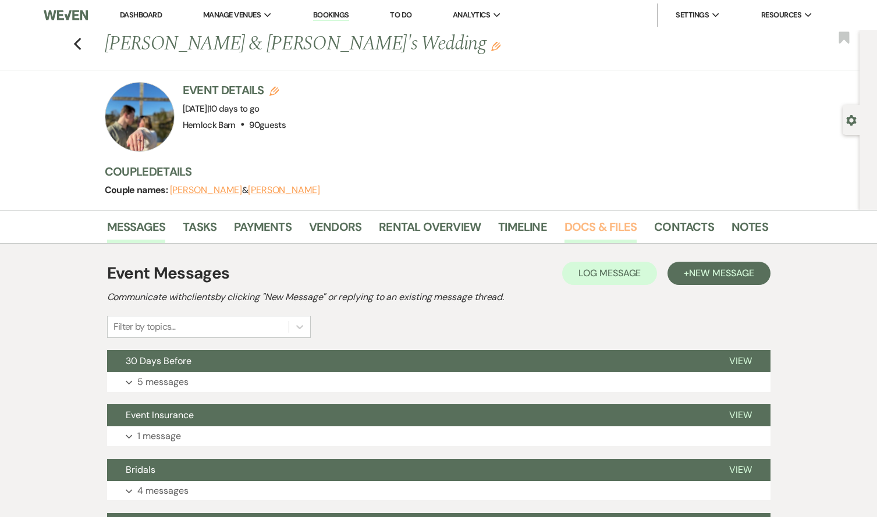
click at [596, 226] on link "Docs & Files" at bounding box center [600, 231] width 72 height 26
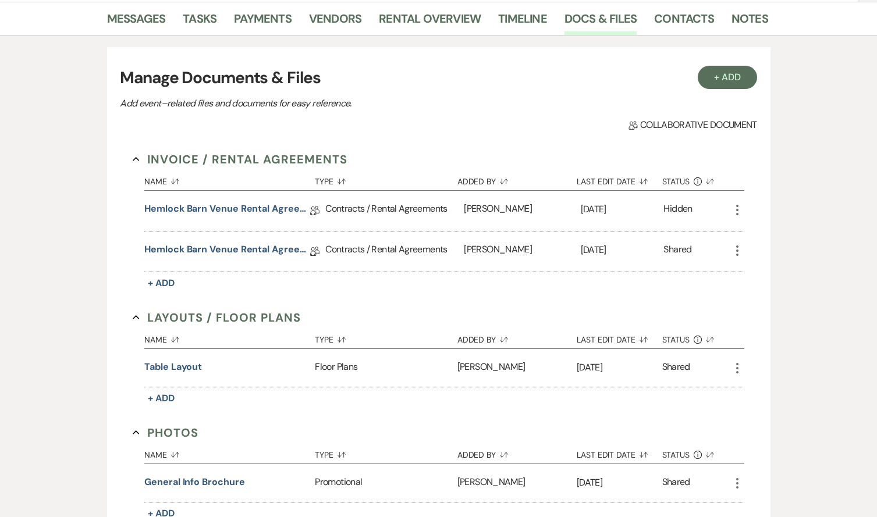
scroll to position [208, 0]
click at [136, 21] on link "Messages" at bounding box center [136, 23] width 59 height 26
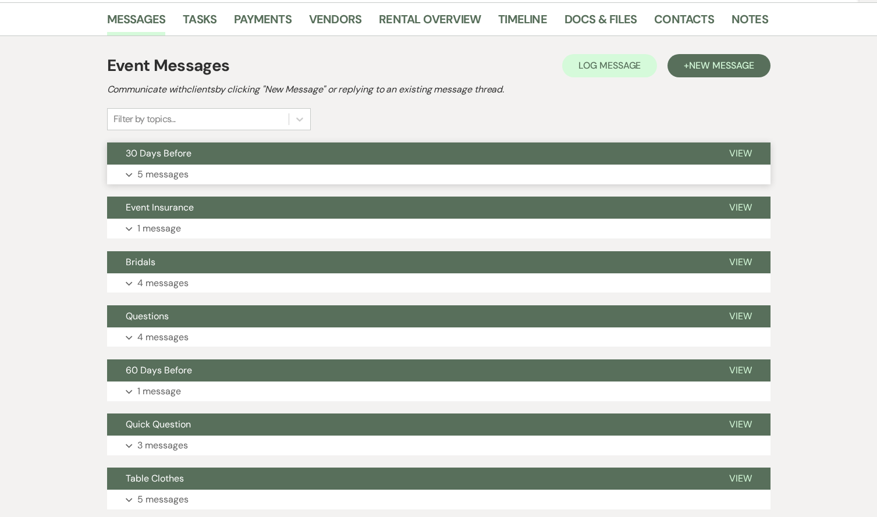
click at [168, 177] on p "5 messages" at bounding box center [162, 174] width 51 height 15
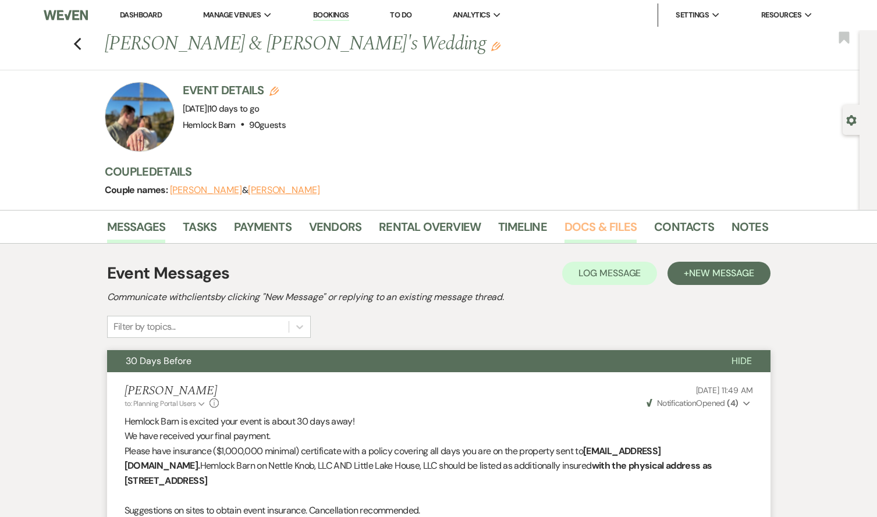
click at [588, 227] on link "Docs & Files" at bounding box center [600, 231] width 72 height 26
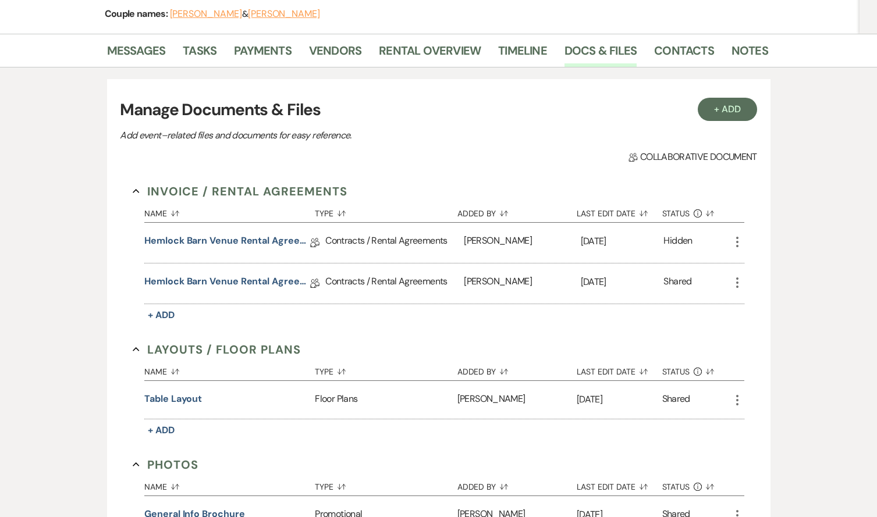
scroll to position [181, 0]
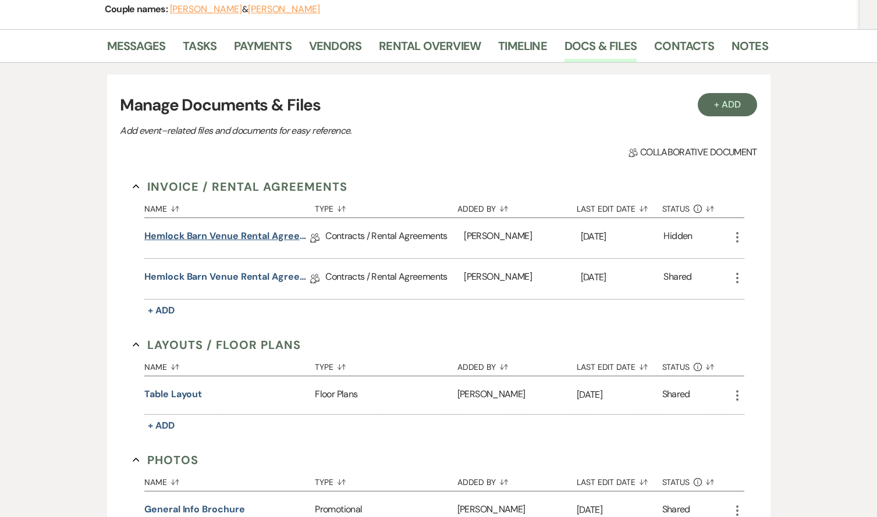
click at [270, 239] on link "Hemlock Barn Venue Rental Agreement" at bounding box center [227, 238] width 166 height 18
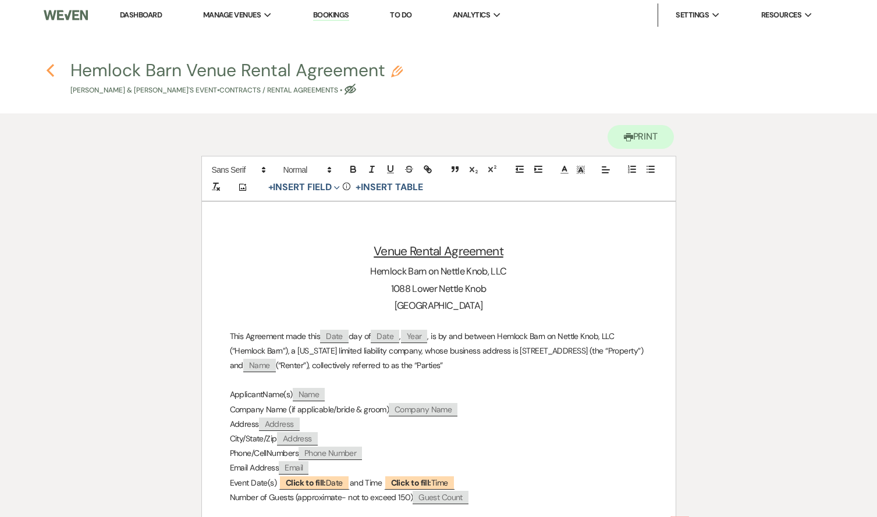
click at [48, 70] on use "button" at bounding box center [51, 70] width 8 height 13
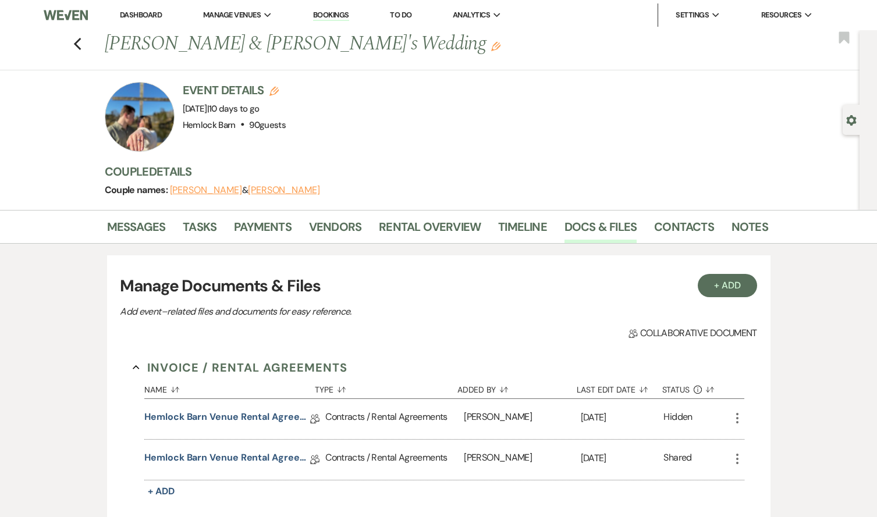
scroll to position [181, 0]
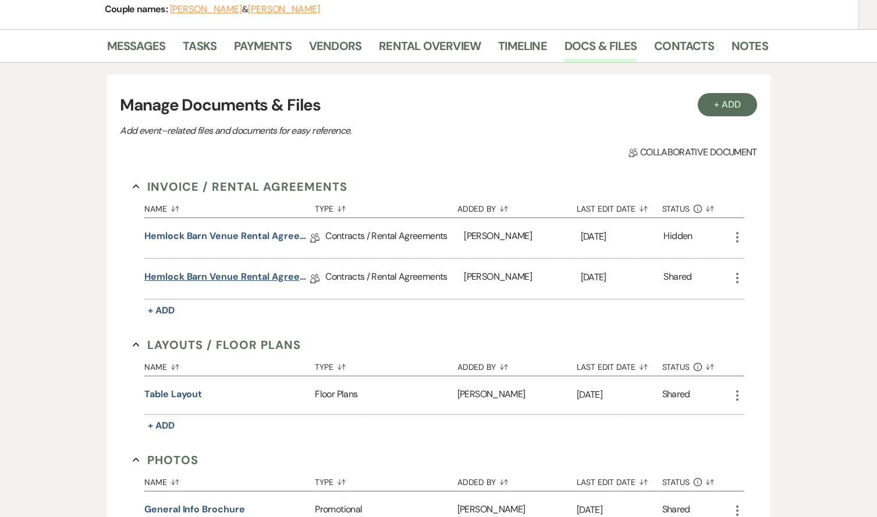
click at [256, 280] on link "Hemlock Barn Venue Rental Agreement" at bounding box center [227, 279] width 166 height 18
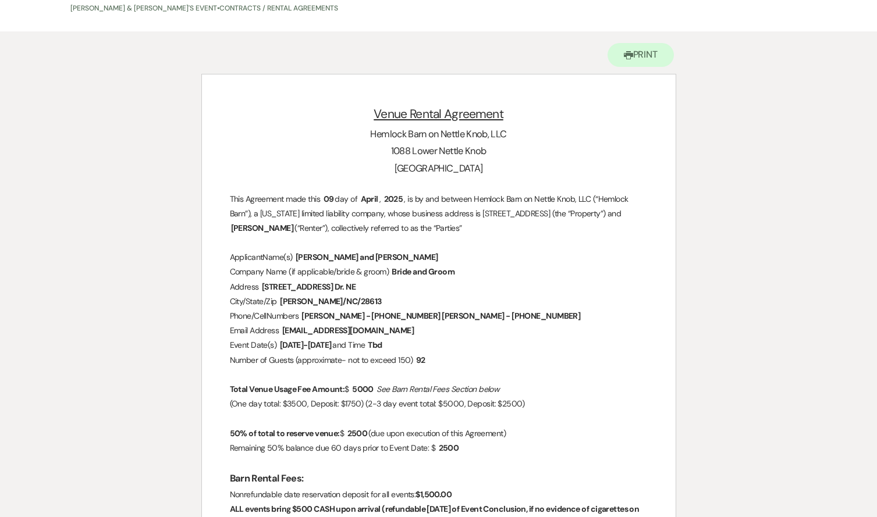
scroll to position [84, 0]
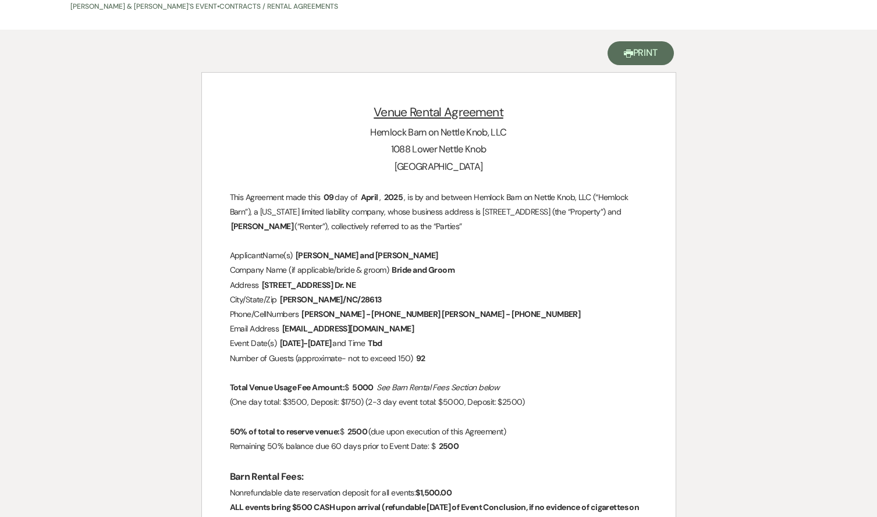
click at [651, 54] on button "Printer Print" at bounding box center [640, 53] width 67 height 24
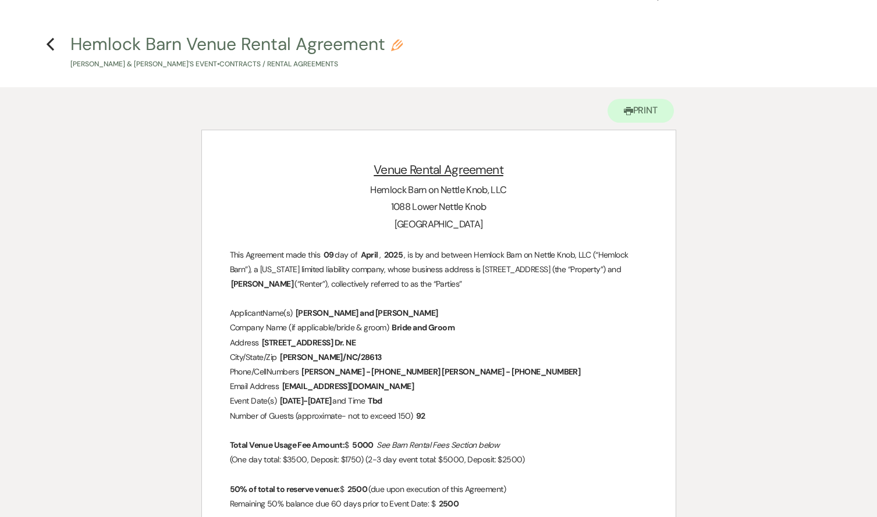
scroll to position [26, 0]
